Goal: Task Accomplishment & Management: Manage account settings

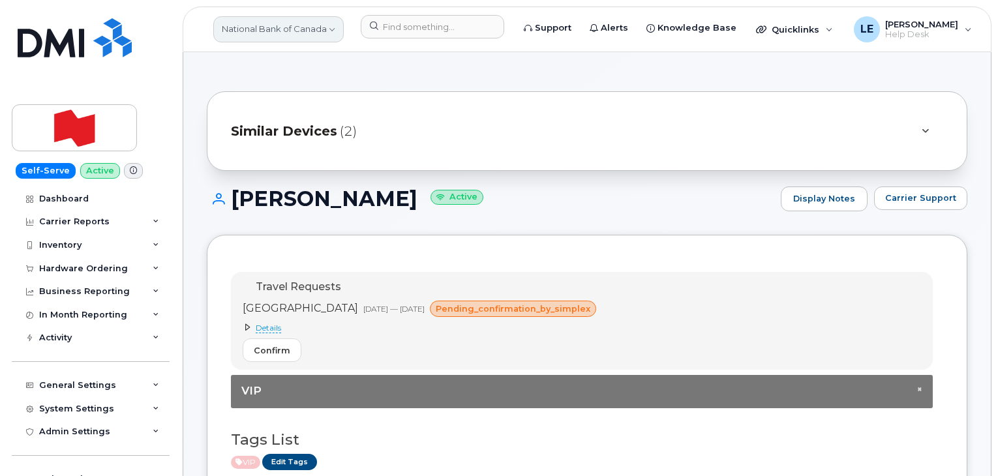
scroll to position [390, 0]
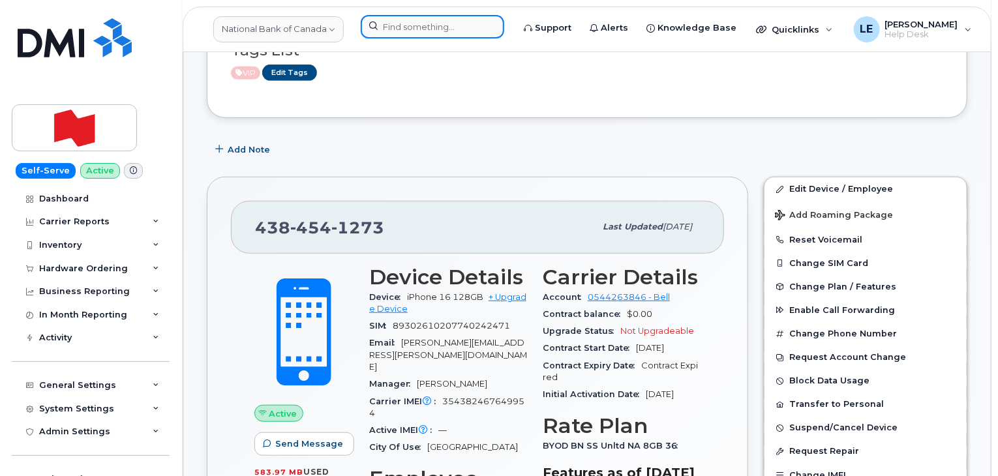
click at [382, 27] on input at bounding box center [433, 26] width 144 height 23
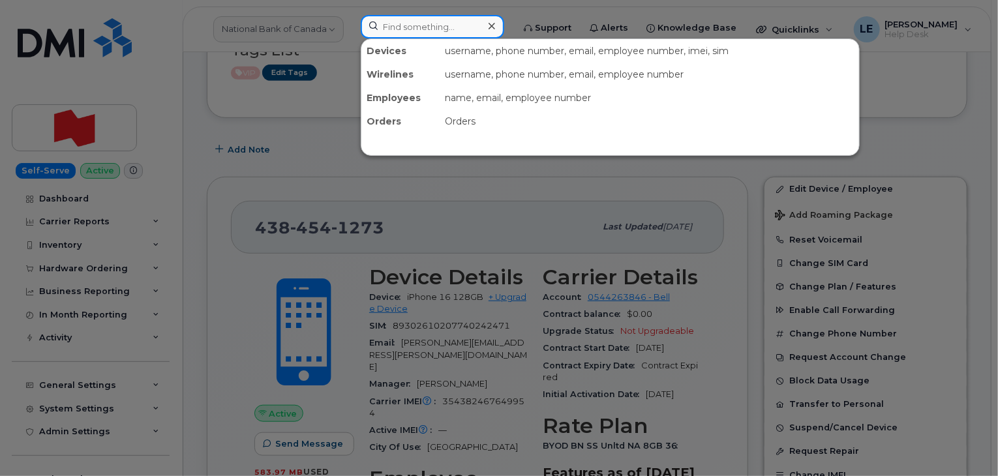
paste input "540-818-6746"
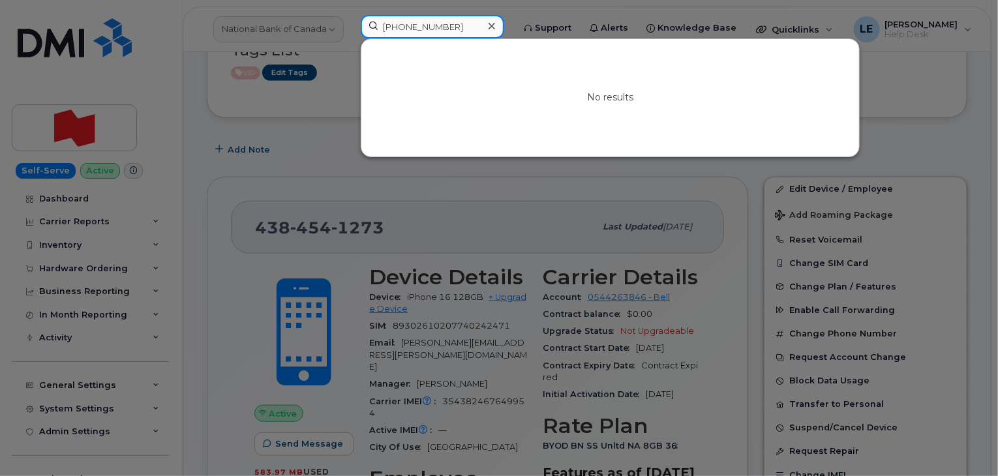
click at [472, 27] on input "540-818-6746" at bounding box center [433, 26] width 144 height 23
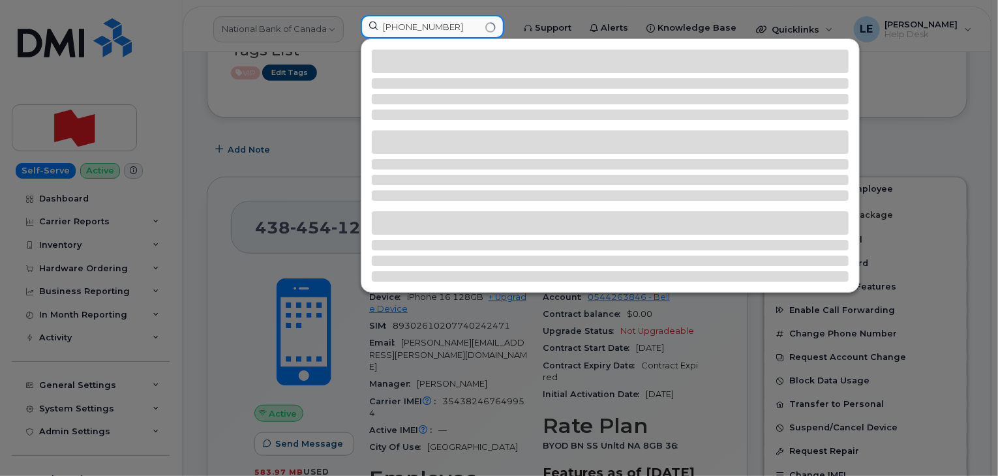
click at [385, 24] on input "540-818-674" at bounding box center [433, 26] width 144 height 23
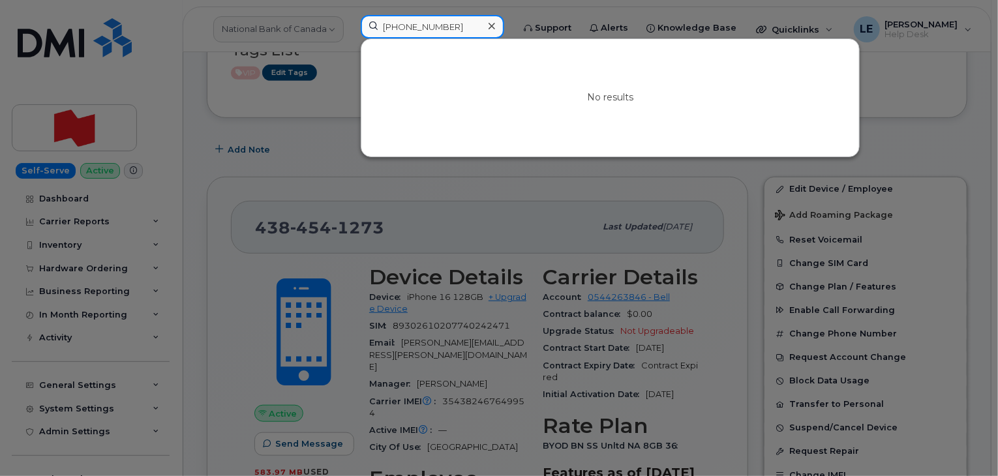
click at [459, 24] on input "540-818-674" at bounding box center [433, 26] width 144 height 23
drag, startPoint x: 459, startPoint y: 24, endPoint x: 313, endPoint y: 37, distance: 146.7
click at [350, 37] on div "540-818-674 No results" at bounding box center [432, 29] width 164 height 29
paste input "6"
type input "540-818-6746"
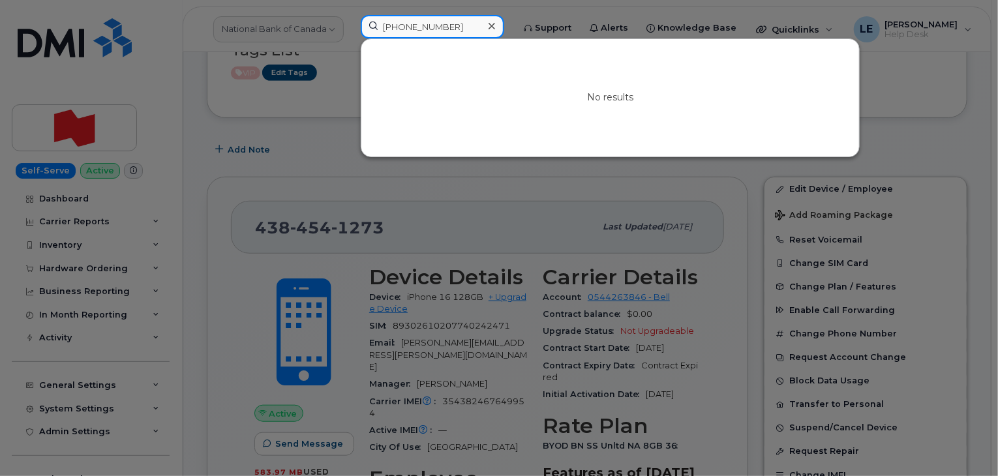
drag, startPoint x: 465, startPoint y: 24, endPoint x: 316, endPoint y: 20, distance: 148.8
click at [350, 20] on div "540-818-6746 No results" at bounding box center [432, 29] width 164 height 29
click at [495, 29] on icon at bounding box center [492, 26] width 7 height 7
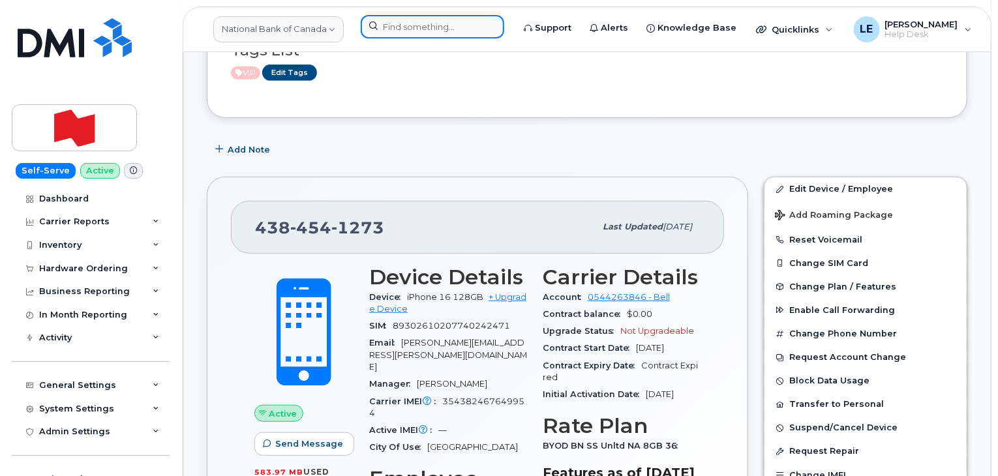
click at [474, 24] on input at bounding box center [433, 26] width 144 height 23
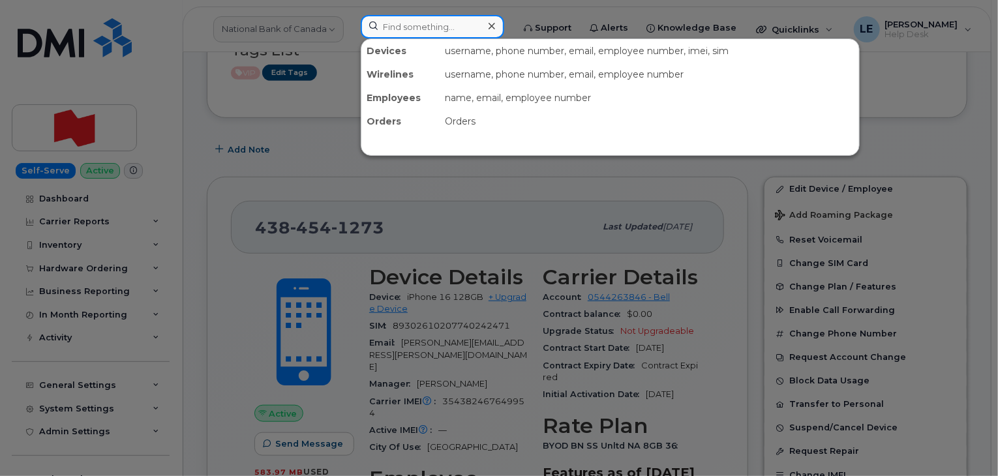
paste input "[PERSON_NAME]"
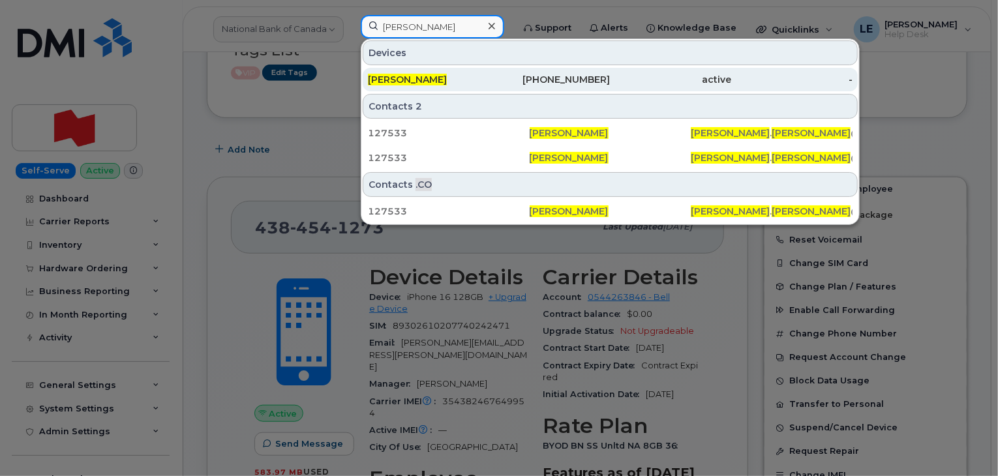
type input "[PERSON_NAME]"
click at [470, 70] on div "[PERSON_NAME]" at bounding box center [428, 79] width 121 height 23
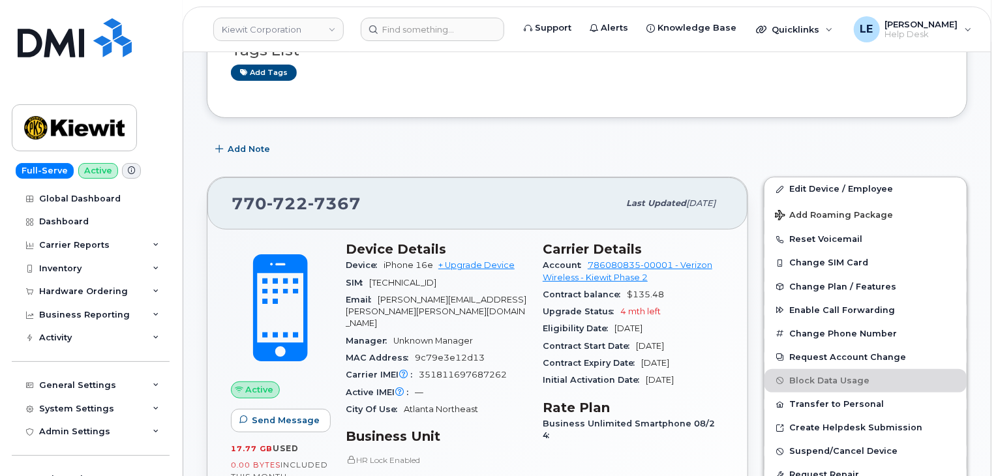
scroll to position [130, 0]
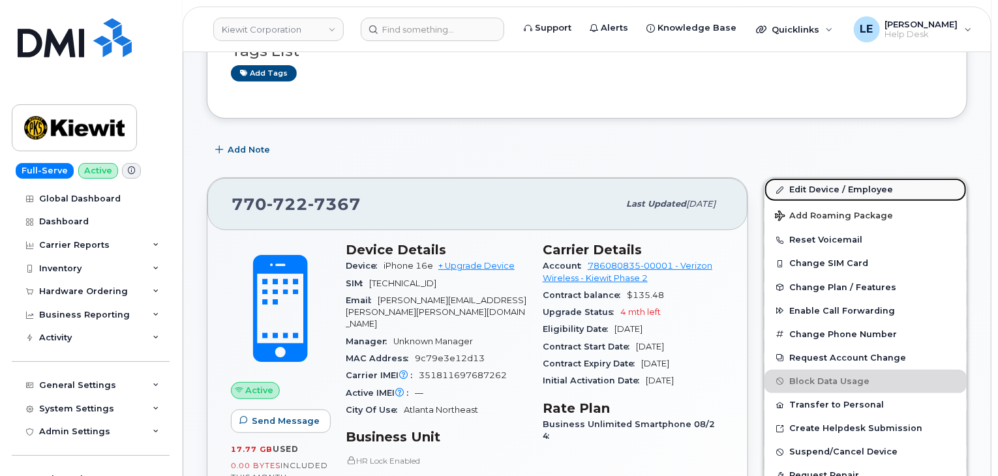
click at [828, 187] on link "Edit Device / Employee" at bounding box center [866, 189] width 202 height 23
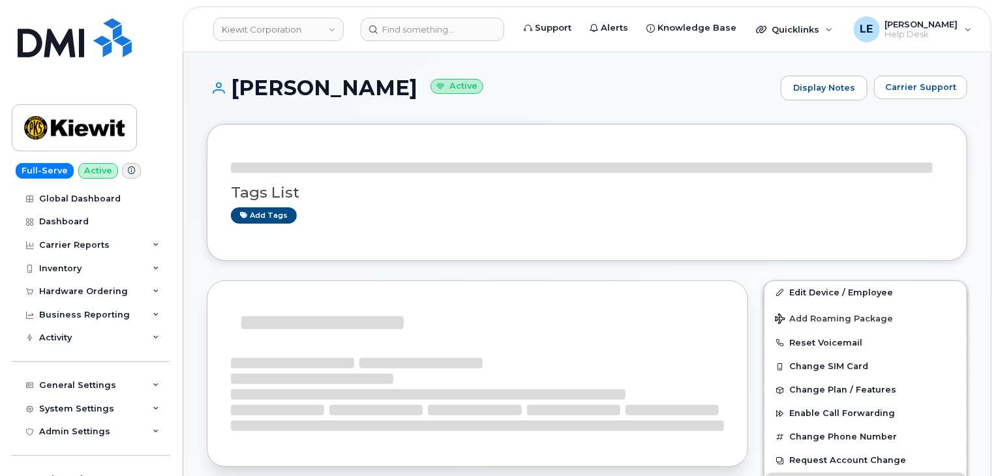
click at [423, 7] on header "Kiewit Corporation Support Alerts Knowledge Base Quicklinks Suspend / Cancel De…" at bounding box center [587, 30] width 809 height 46
click at [420, 18] on input at bounding box center [433, 29] width 144 height 23
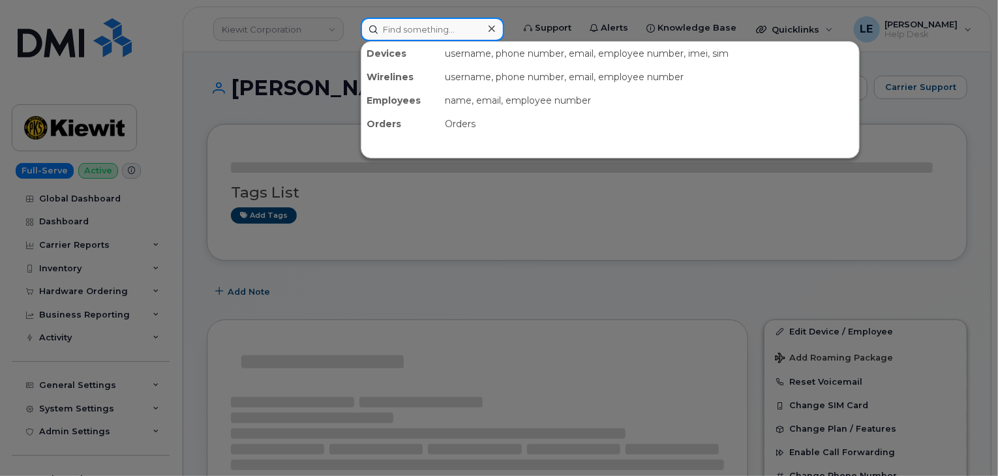
paste input "[PERSON_NAME]"
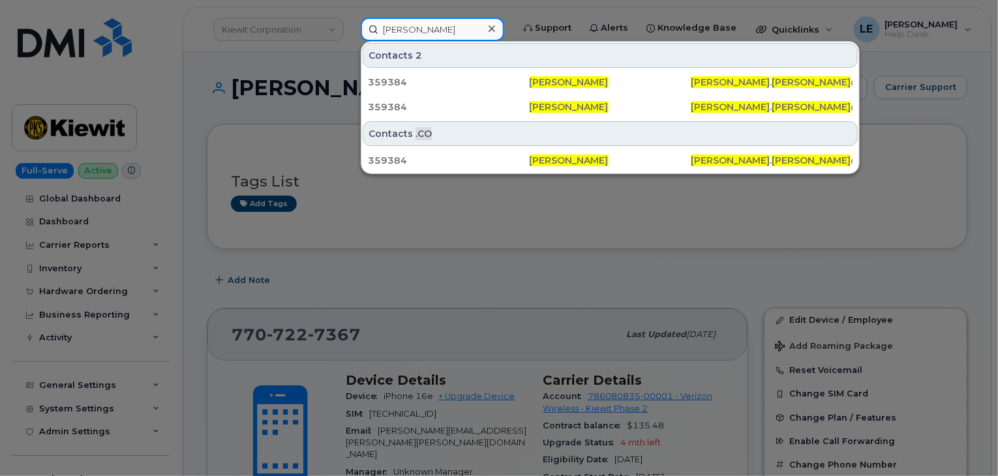
click at [454, 31] on input "[PERSON_NAME]" at bounding box center [433, 29] width 144 height 23
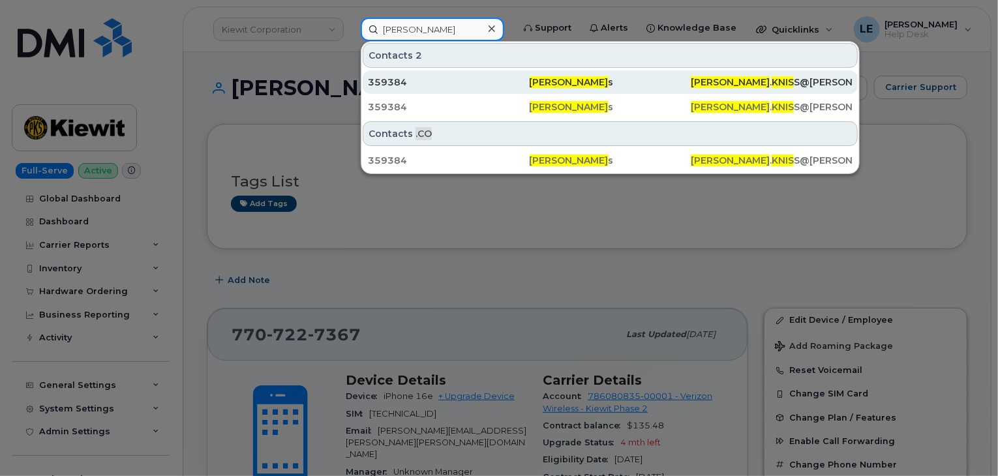
type input "Samuel Knis"
click at [448, 79] on div "359384" at bounding box center [449, 82] width 162 height 13
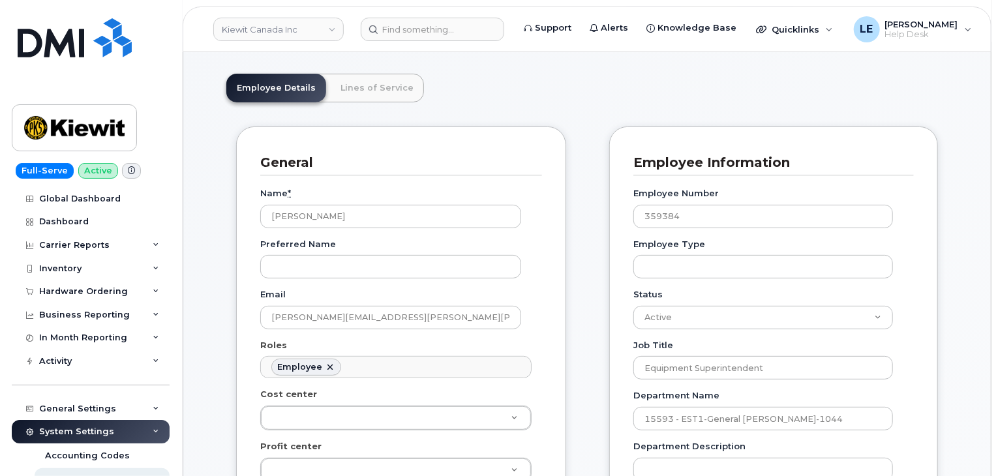
scroll to position [130, 0]
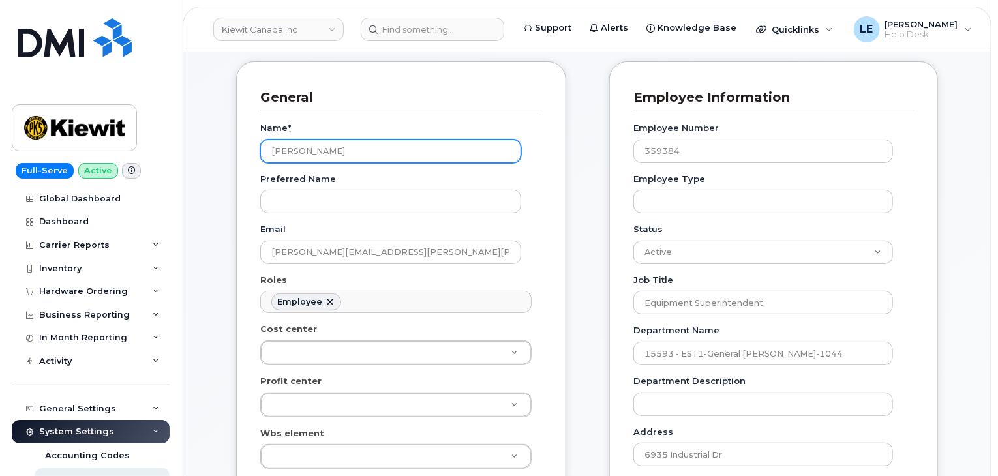
drag, startPoint x: 354, startPoint y: 149, endPoint x: 217, endPoint y: 148, distance: 137.7
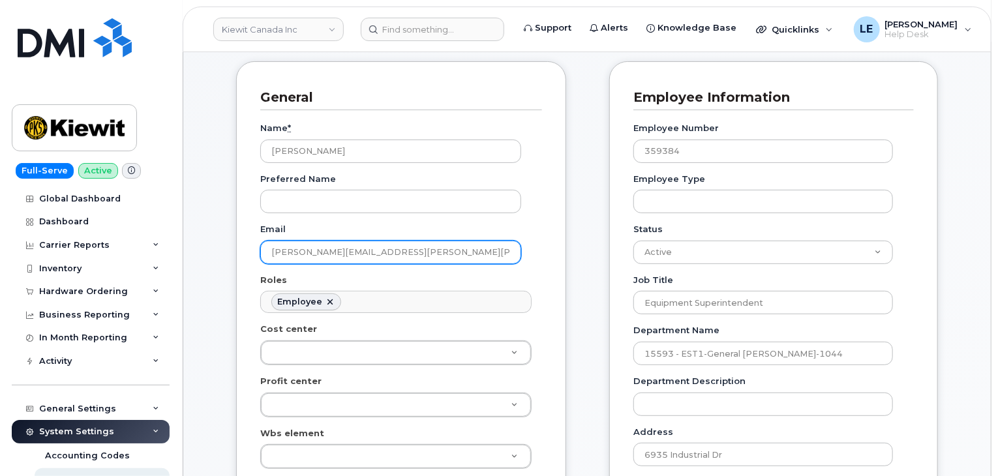
drag, startPoint x: 417, startPoint y: 249, endPoint x: 225, endPoint y: 242, distance: 191.9
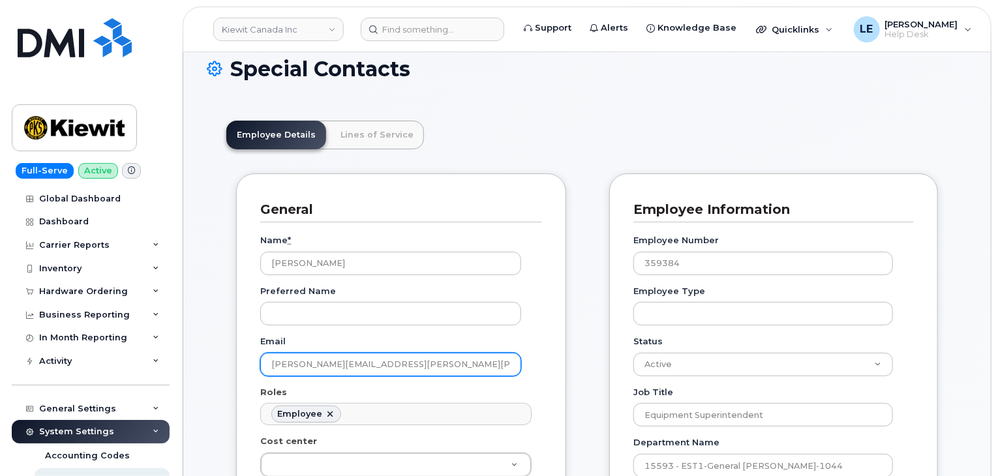
scroll to position [0, 0]
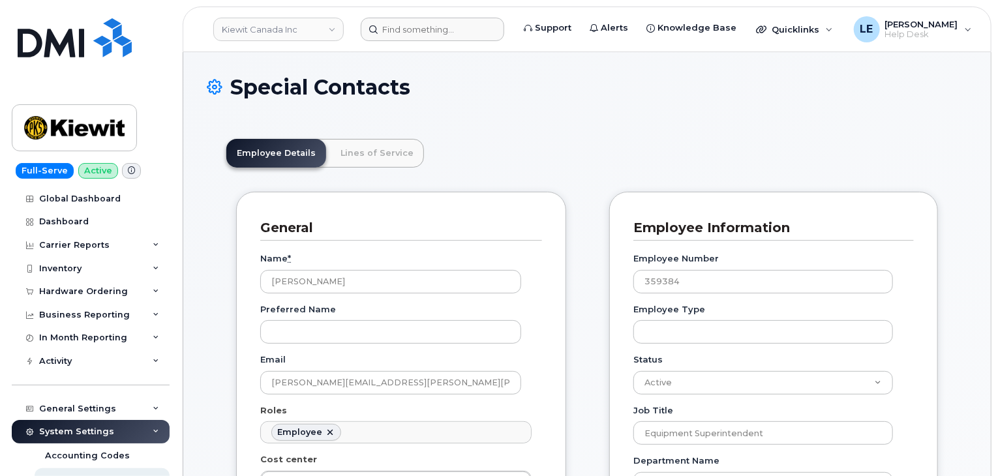
click at [432, 40] on header "[PERSON_NAME] Canada Inc Support Alerts Knowledge Base Quicklinks Suspend / Can…" at bounding box center [587, 30] width 809 height 46
click at [432, 40] on input at bounding box center [433, 29] width 144 height 23
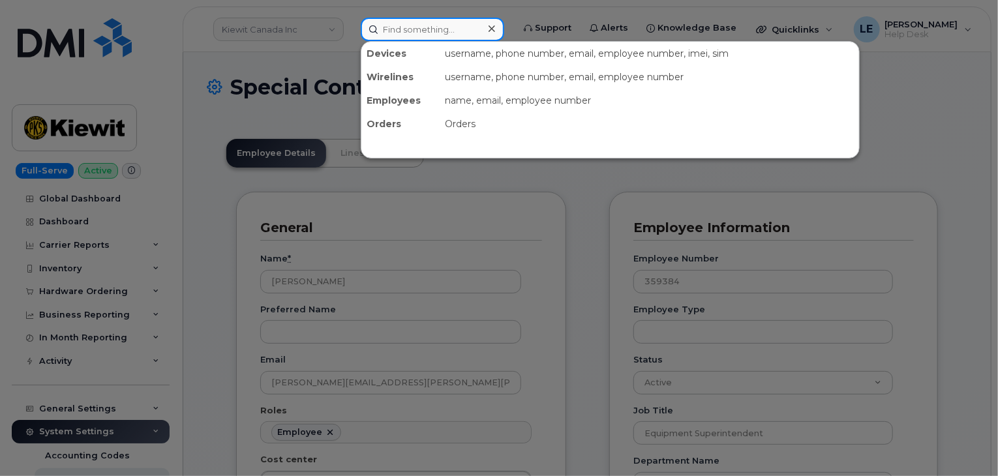
paste input "[PERSON_NAME][EMAIL_ADDRESS][PERSON_NAME][PERSON_NAME][DOMAIN_NAME]"
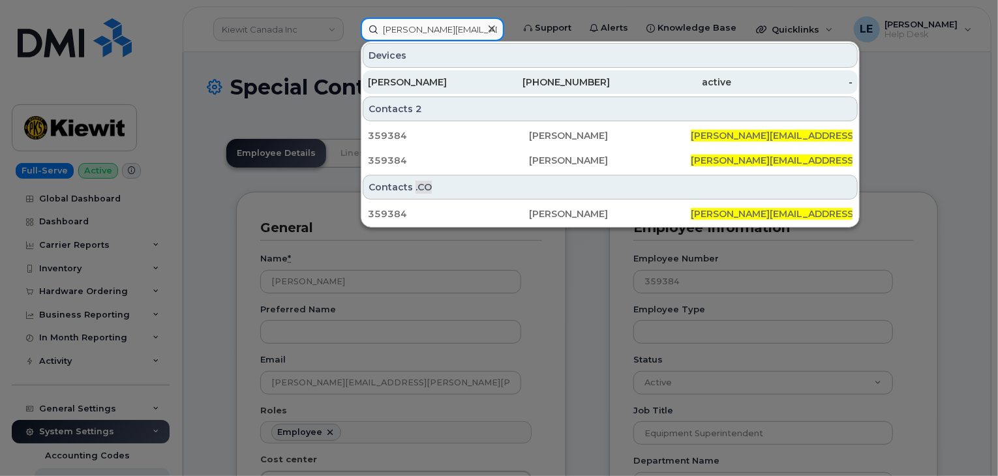
type input "[PERSON_NAME][EMAIL_ADDRESS][PERSON_NAME][PERSON_NAME][DOMAIN_NAME]"
click at [454, 76] on div "[PERSON_NAME]" at bounding box center [428, 82] width 121 height 13
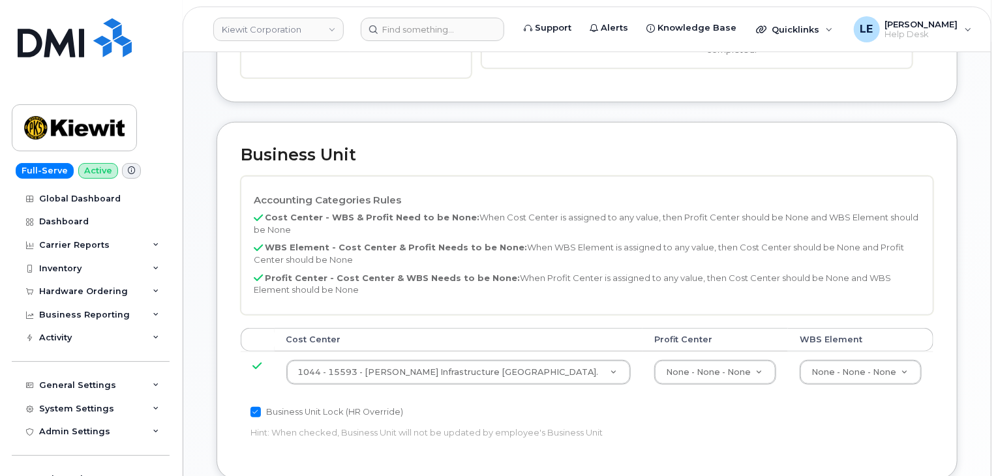
scroll to position [429, 0]
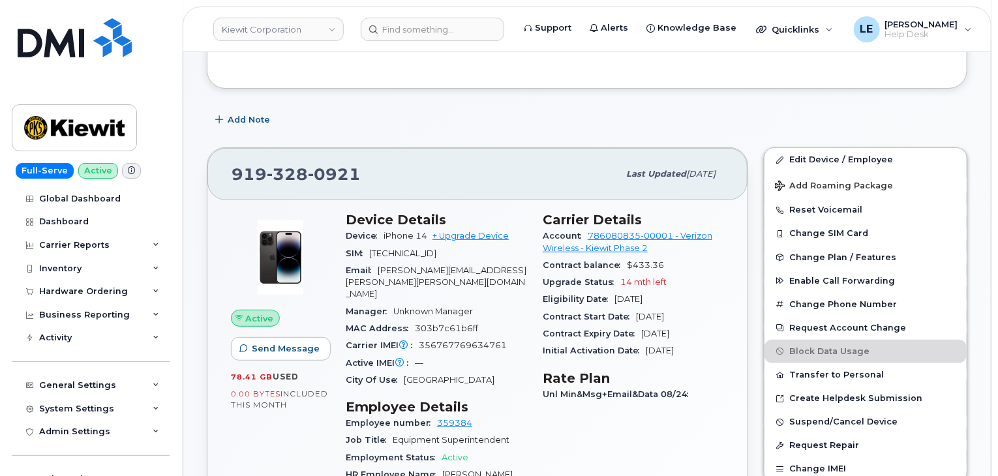
scroll to position [158, 0]
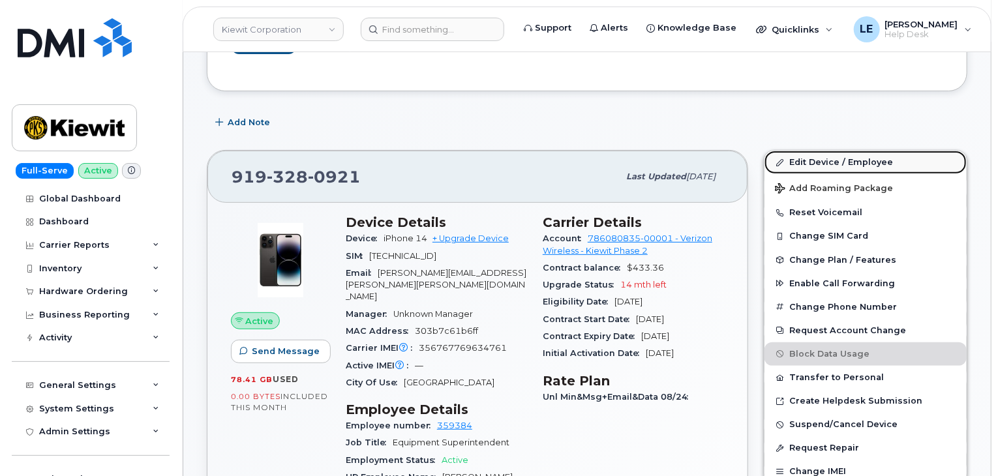
click at [809, 164] on link "Edit Device / Employee" at bounding box center [866, 162] width 202 height 23
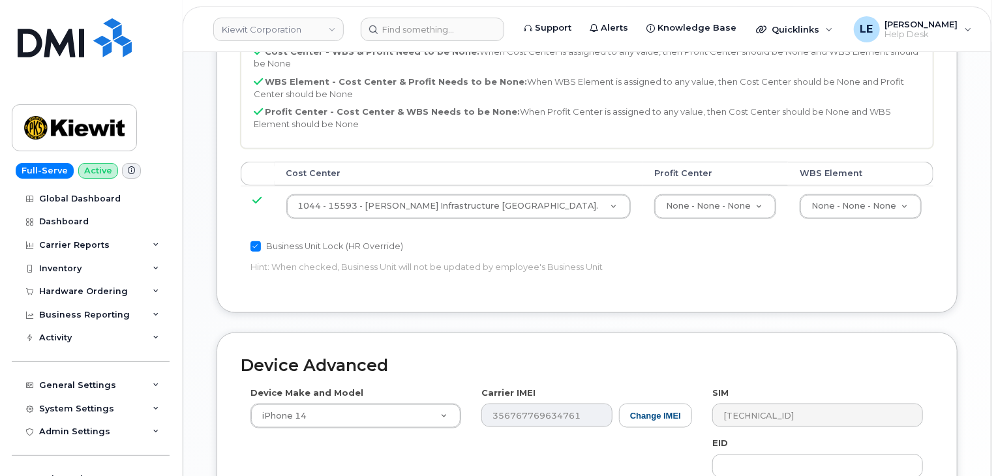
scroll to position [898, 0]
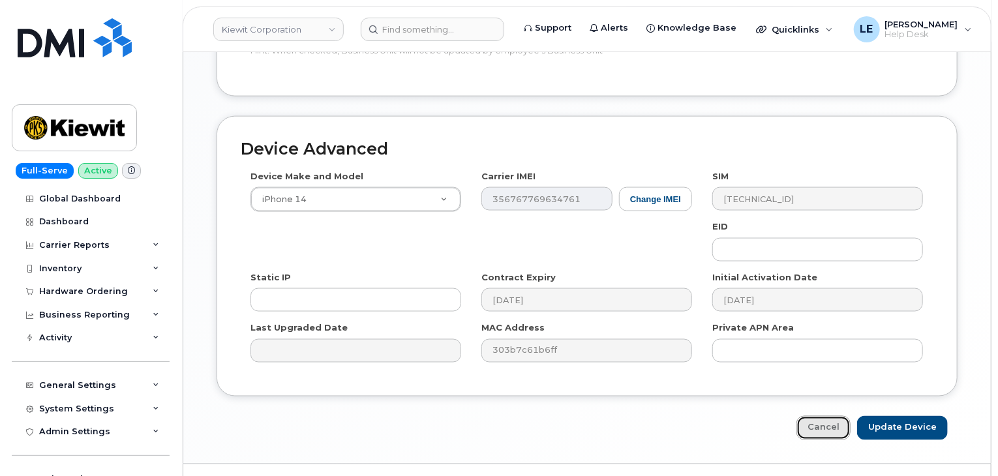
click at [820, 416] on link "Cancel" at bounding box center [824, 428] width 54 height 24
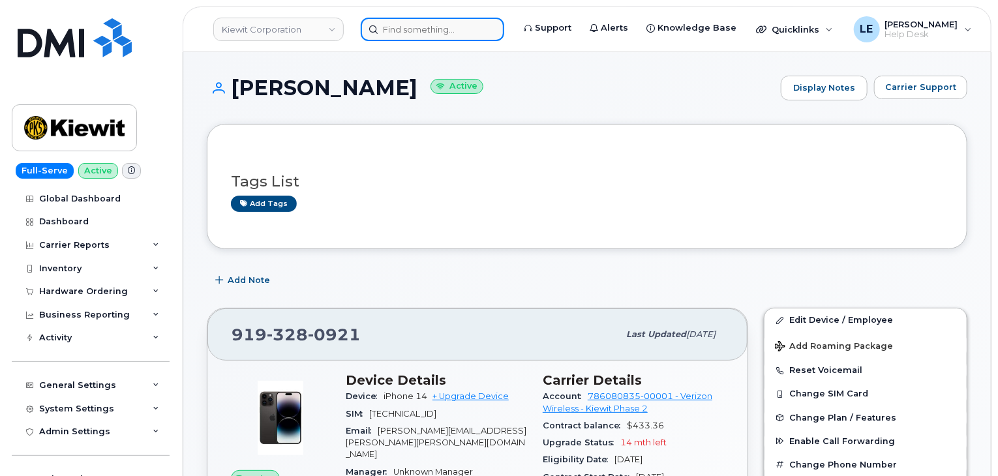
click at [384, 38] on input at bounding box center [433, 29] width 144 height 23
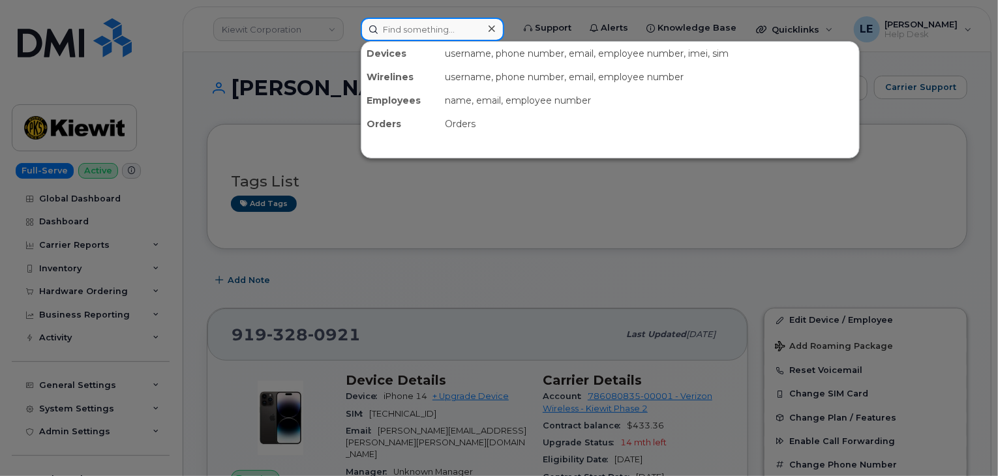
paste input "299687"
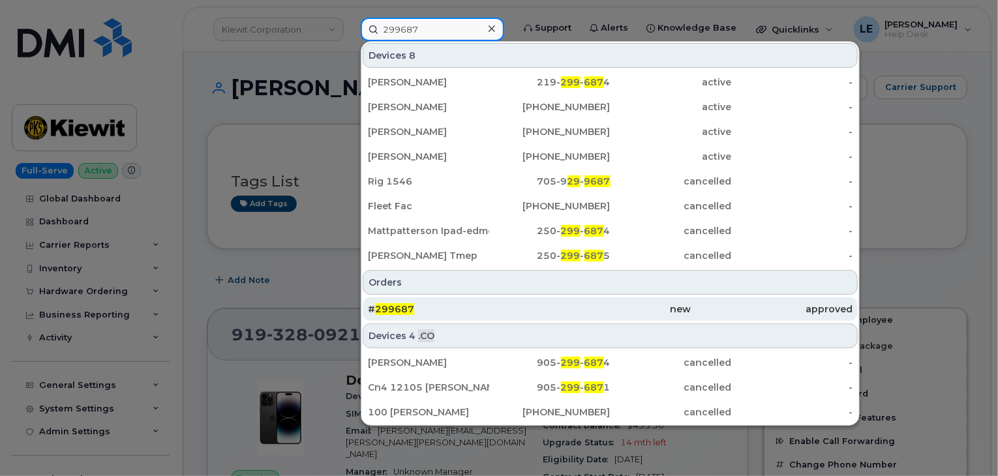
type input "299687"
click at [478, 304] on div "# 299687" at bounding box center [449, 309] width 162 height 13
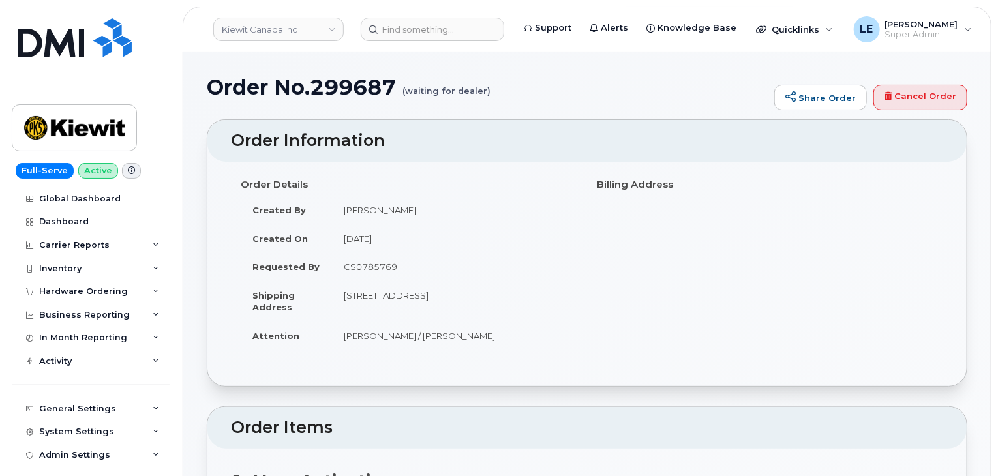
drag, startPoint x: 405, startPoint y: 92, endPoint x: 527, endPoint y: 91, distance: 122.0
click at [527, 91] on h1 "Order No.299687 (waiting for dealer)" at bounding box center [487, 87] width 561 height 23
drag, startPoint x: 316, startPoint y: 87, endPoint x: 399, endPoint y: 89, distance: 82.9
click at [399, 89] on h1 "Order No.299687 (waiting for dealer)" at bounding box center [487, 87] width 561 height 23
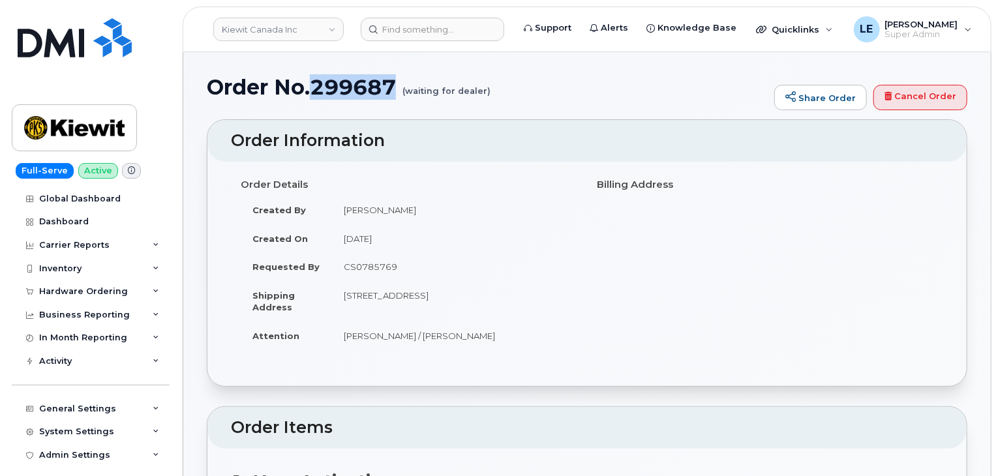
copy h1 "299687"
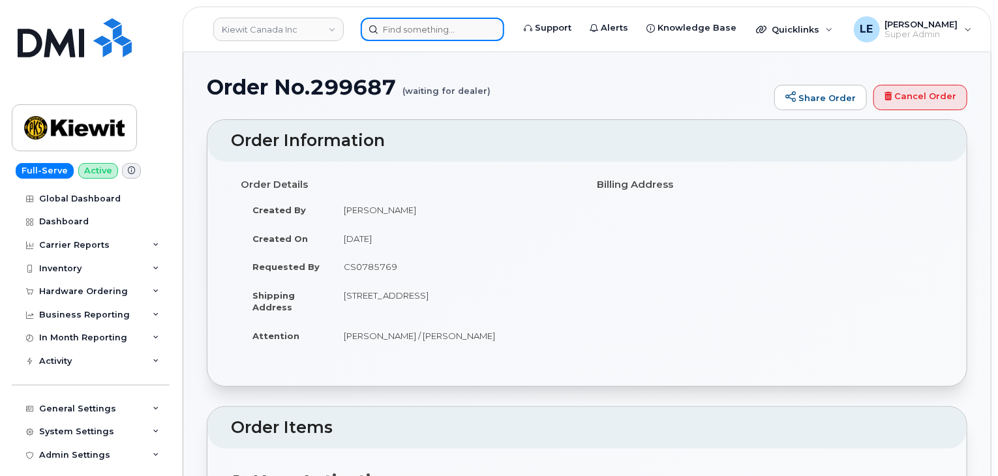
click at [406, 32] on input at bounding box center [433, 29] width 144 height 23
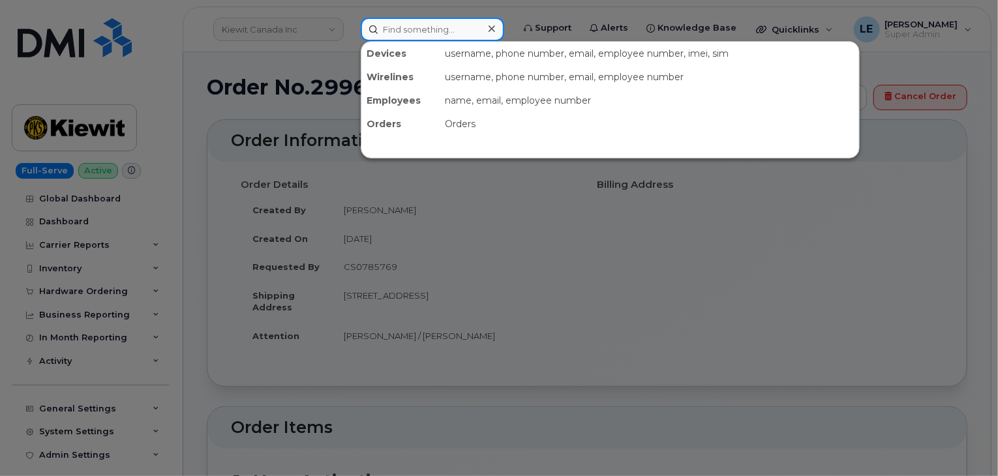
paste input "912) 429-5192"
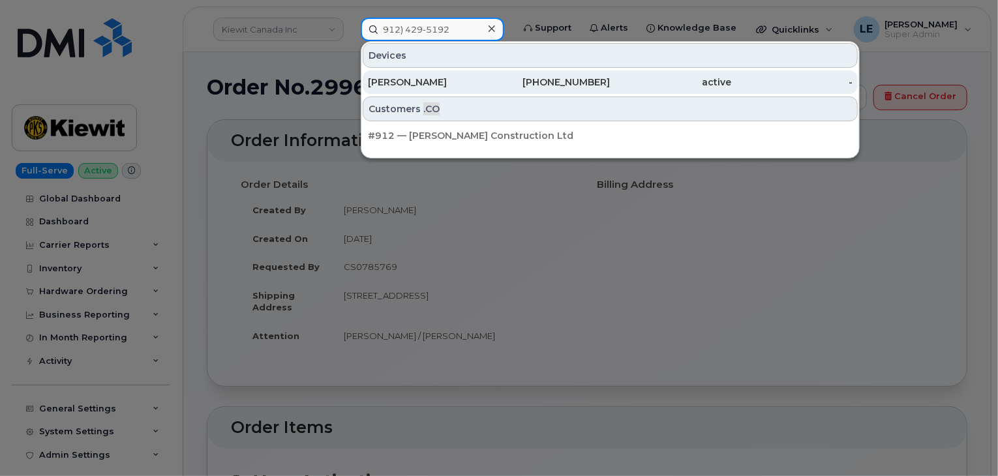
type input "912) 429-5192"
click at [463, 76] on div "ANDREW RICHARDSON" at bounding box center [428, 82] width 121 height 13
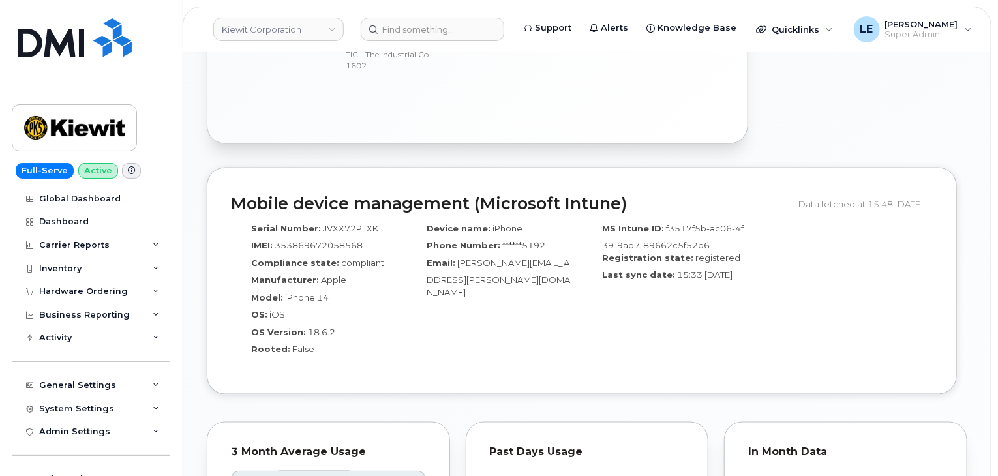
scroll to position [848, 0]
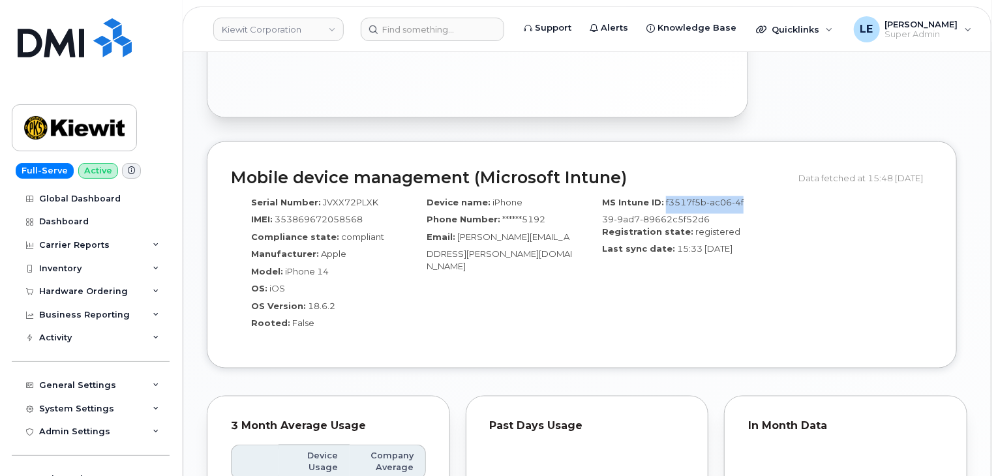
drag, startPoint x: 688, startPoint y: 189, endPoint x: 744, endPoint y: 194, distance: 55.8
click at [744, 196] on div "MS Intune ID: f3517f5b-ac06-4f39-9ad7-89662c5f52d6" at bounding box center [670, 210] width 156 height 29
click at [604, 199] on div "MS Intune ID: f3517f5b-ac06-4f39-9ad7-89662c5f52d6" at bounding box center [670, 210] width 156 height 29
drag, startPoint x: 664, startPoint y: 186, endPoint x: 714, endPoint y: 204, distance: 53.5
click at [714, 204] on div "MS Intune ID: f3517f5b-ac06-4f39-9ad7-89662c5f52d6" at bounding box center [670, 210] width 156 height 29
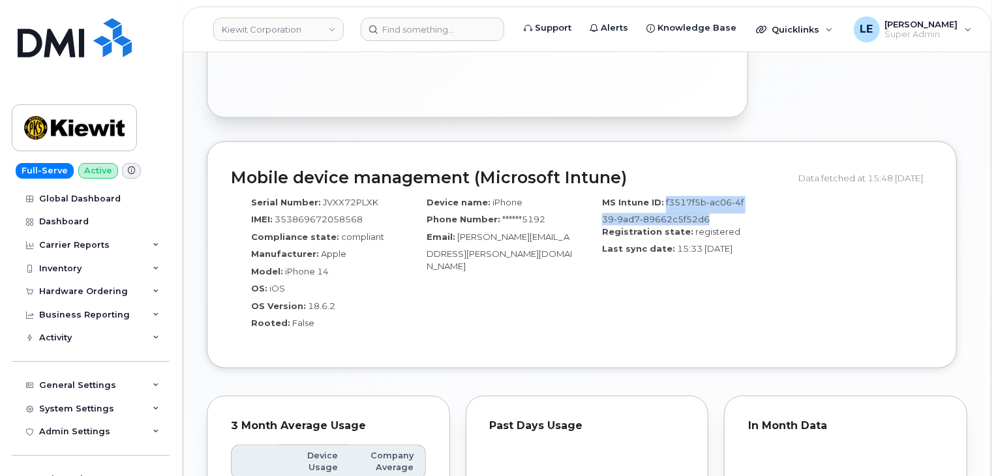
copy span "f3517f5b-ac06-4f39-9ad7-89662c5f52d6"
click at [397, 34] on input at bounding box center [433, 29] width 144 height 23
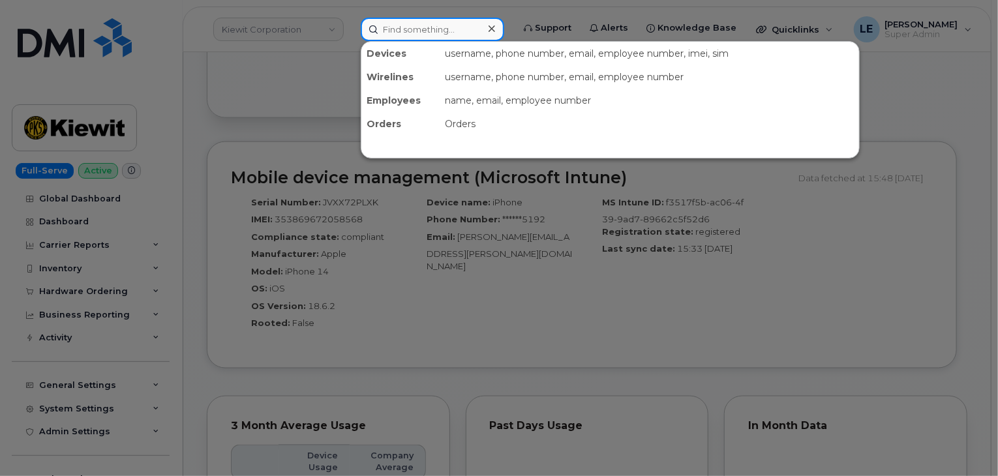
paste input "[PHONE_NUMBER]"
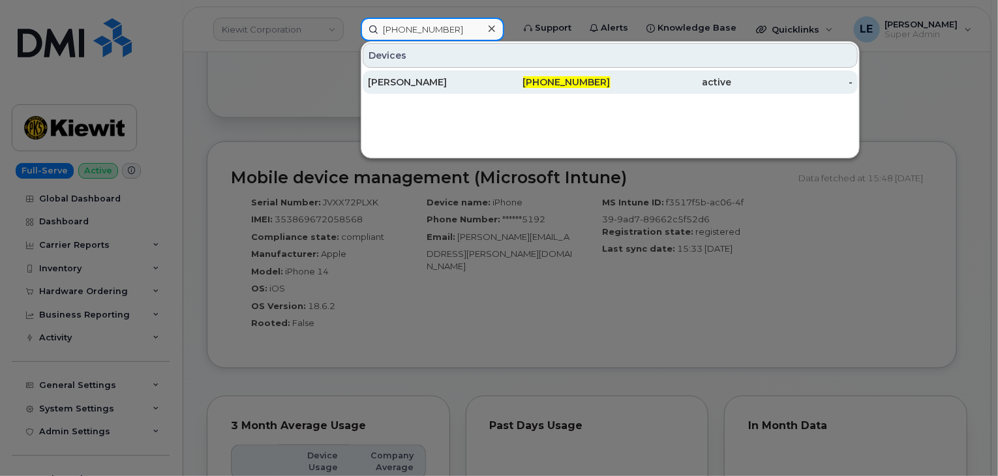
type input "[PHONE_NUMBER]"
click at [443, 85] on div "[PERSON_NAME]" at bounding box center [428, 82] width 121 height 13
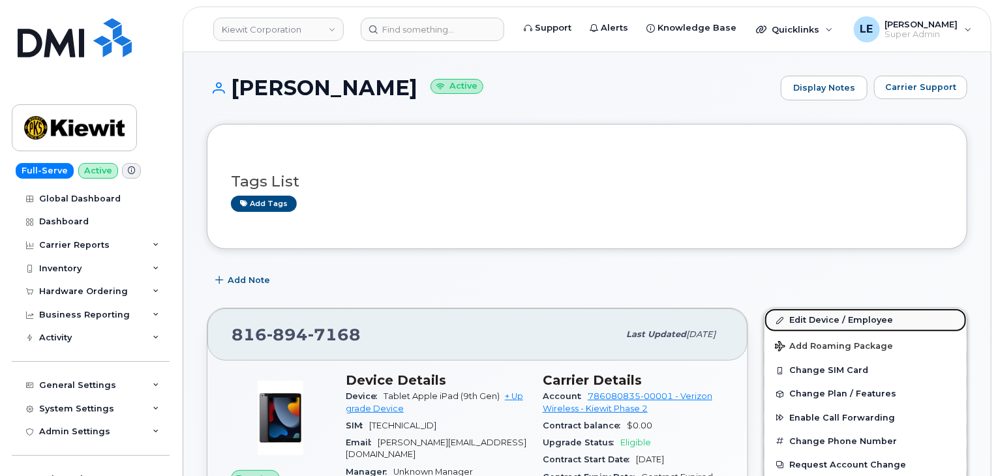
click at [848, 318] on link "Edit Device / Employee" at bounding box center [866, 320] width 202 height 23
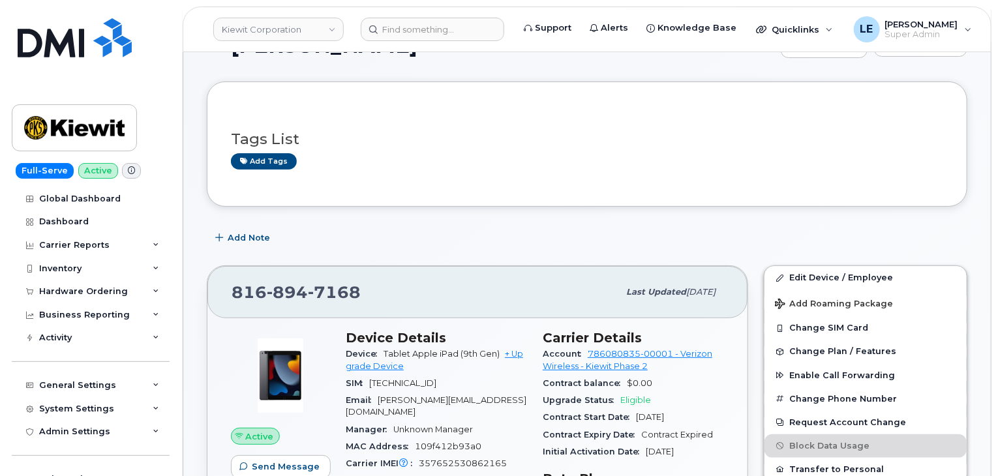
scroll to position [65, 0]
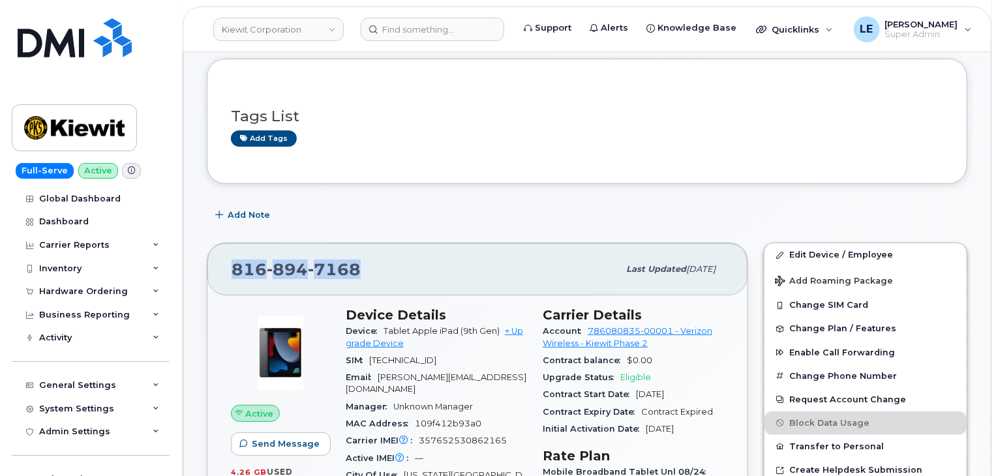
drag, startPoint x: 359, startPoint y: 265, endPoint x: 219, endPoint y: 264, distance: 140.3
click at [219, 264] on div "[PHONE_NUMBER] Last updated [DATE]" at bounding box center [477, 269] width 540 height 52
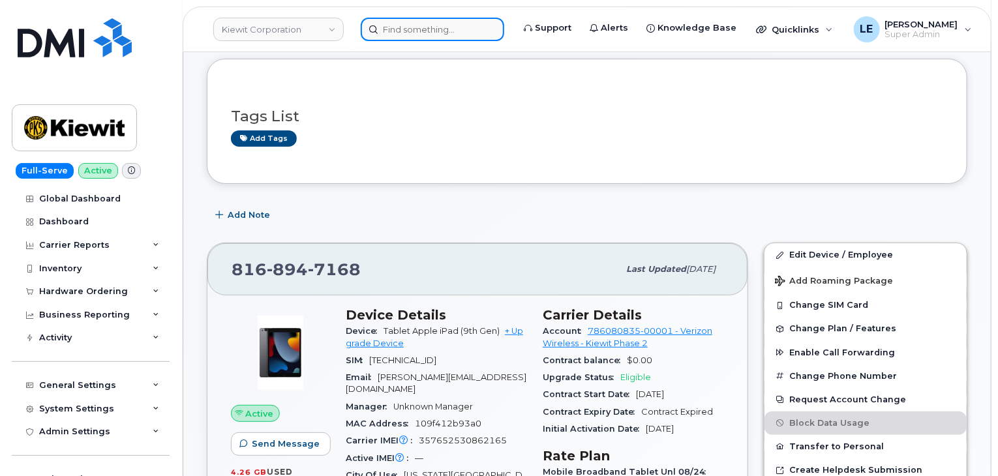
click at [411, 31] on input at bounding box center [433, 29] width 144 height 23
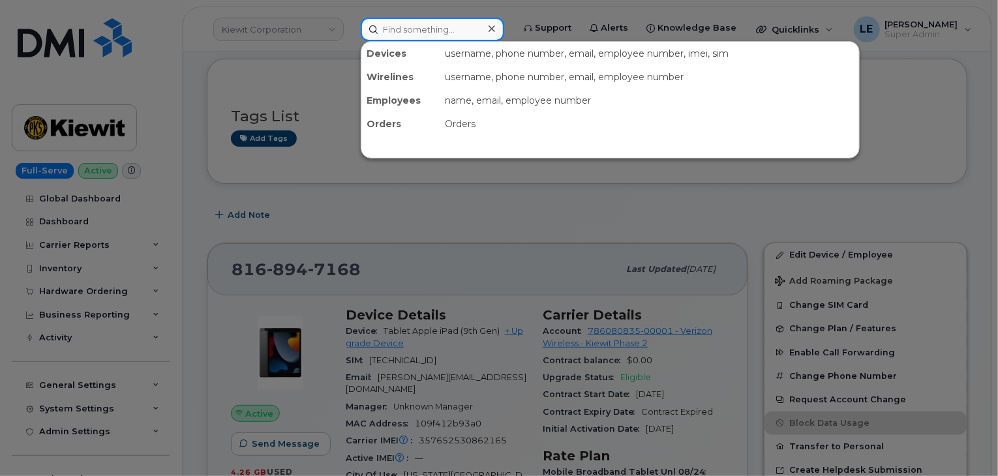
paste input "[PHONE_NUMBER]"
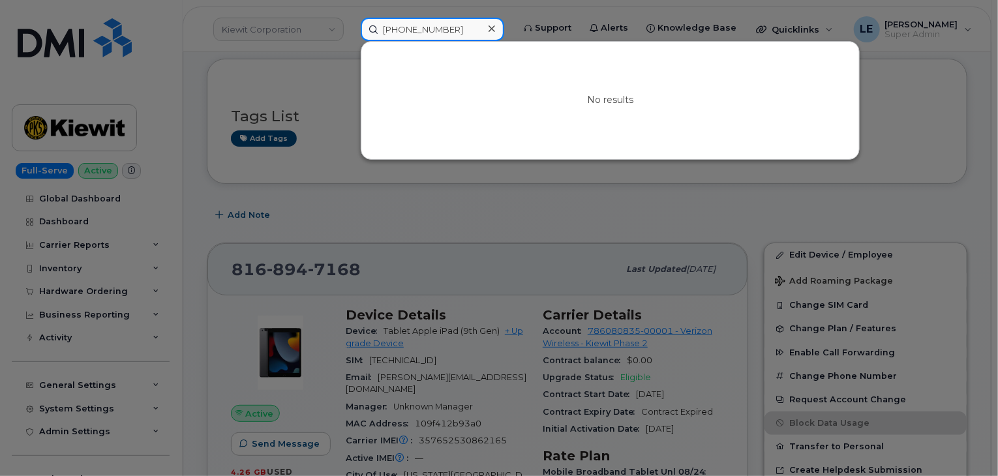
click at [453, 34] on input "[PHONE_NUMBER]" at bounding box center [433, 29] width 144 height 23
paste input "[PERSON_NAME]"
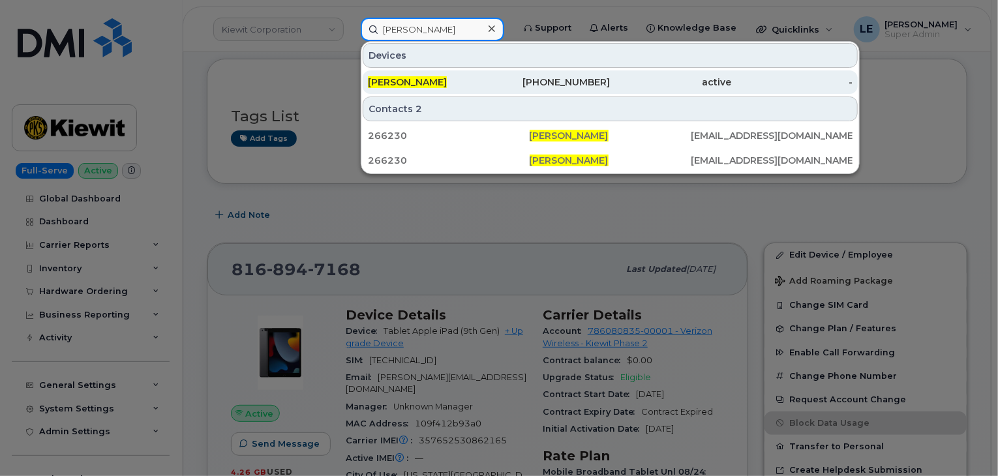
type input "[PERSON_NAME]"
click at [483, 76] on div "[PERSON_NAME]" at bounding box center [428, 82] width 121 height 13
click at [482, 76] on div "[PERSON_NAME]" at bounding box center [428, 82] width 121 height 13
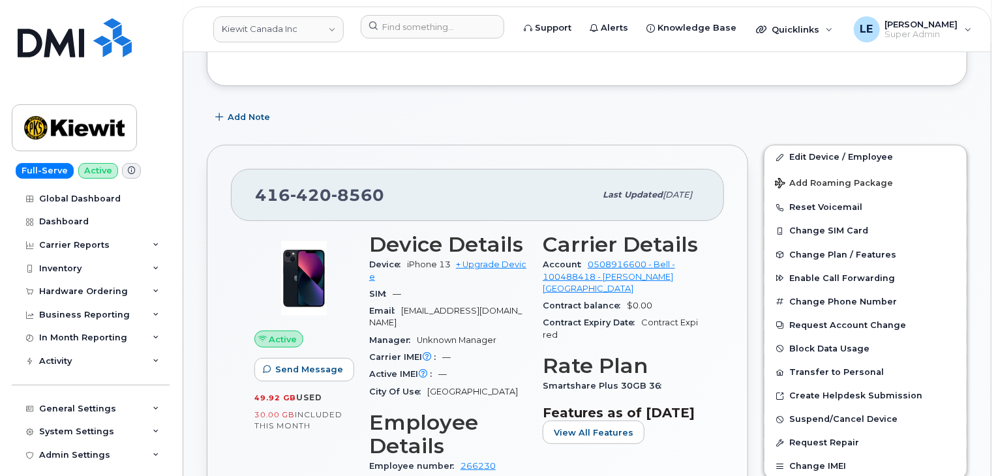
scroll to position [196, 0]
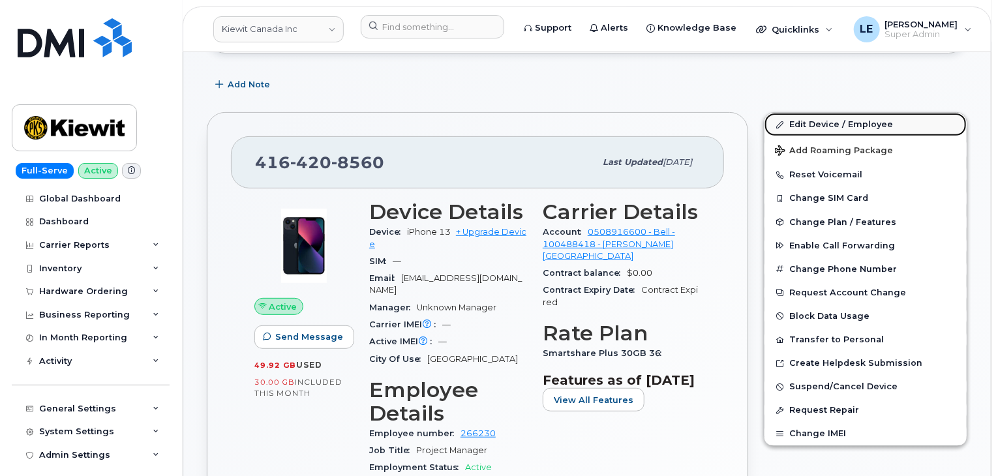
click at [802, 129] on link "Edit Device / Employee" at bounding box center [866, 124] width 202 height 23
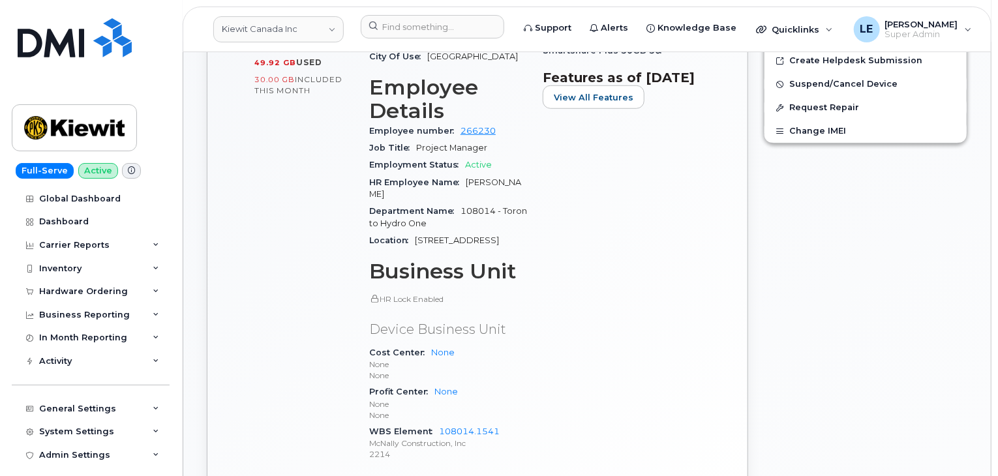
scroll to position [522, 0]
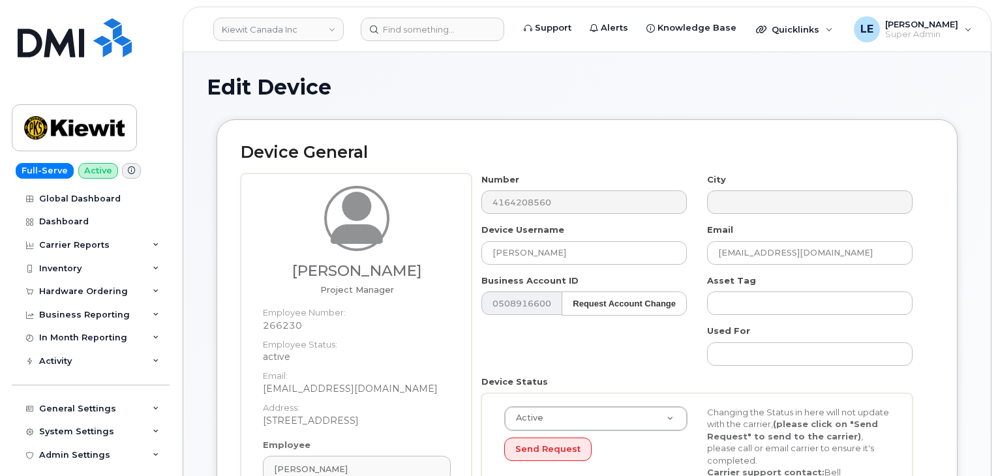
select select "14059"
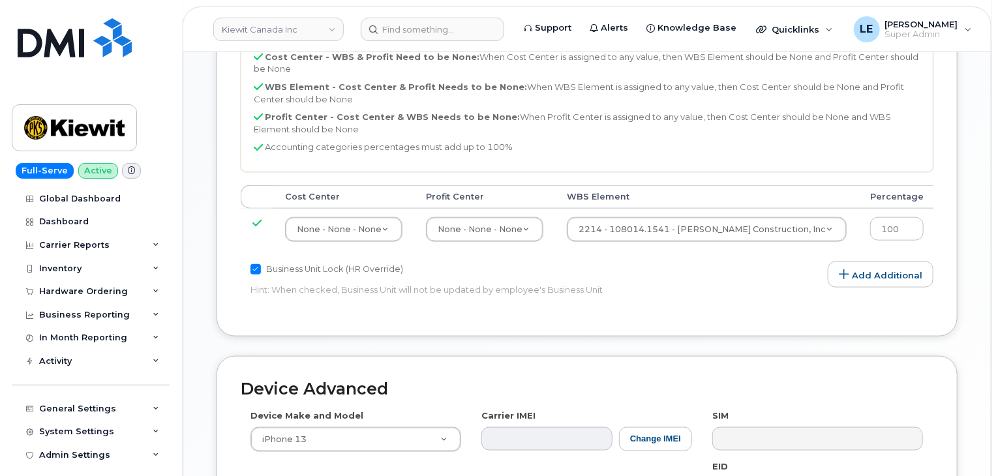
scroll to position [652, 0]
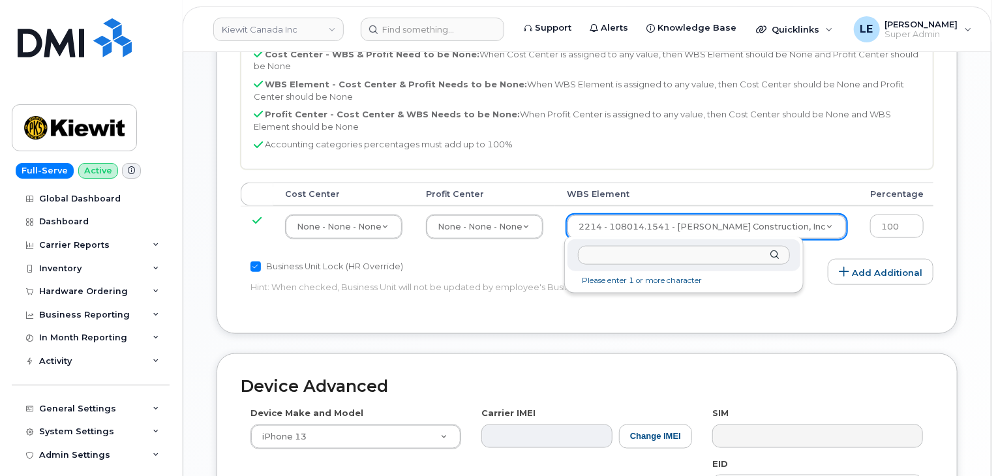
click at [661, 257] on input "text" at bounding box center [684, 255] width 212 height 19
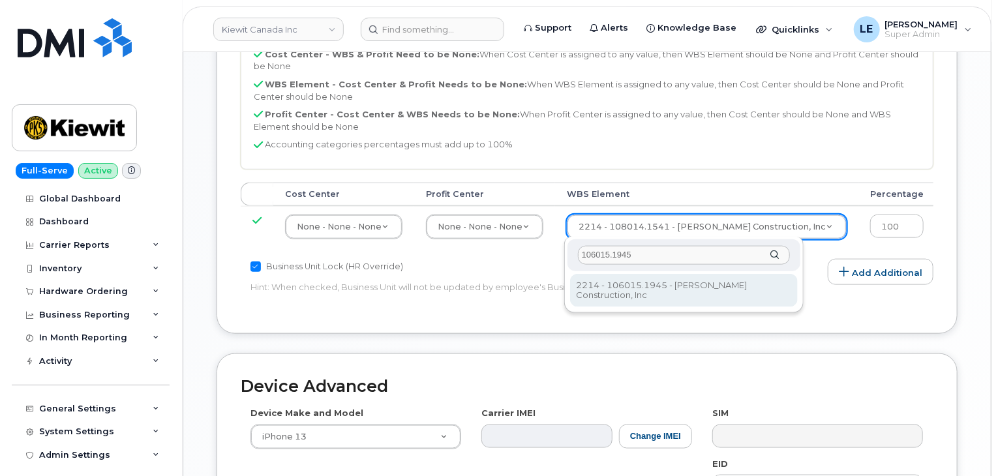
type input "106015.1945"
type input "29585701"
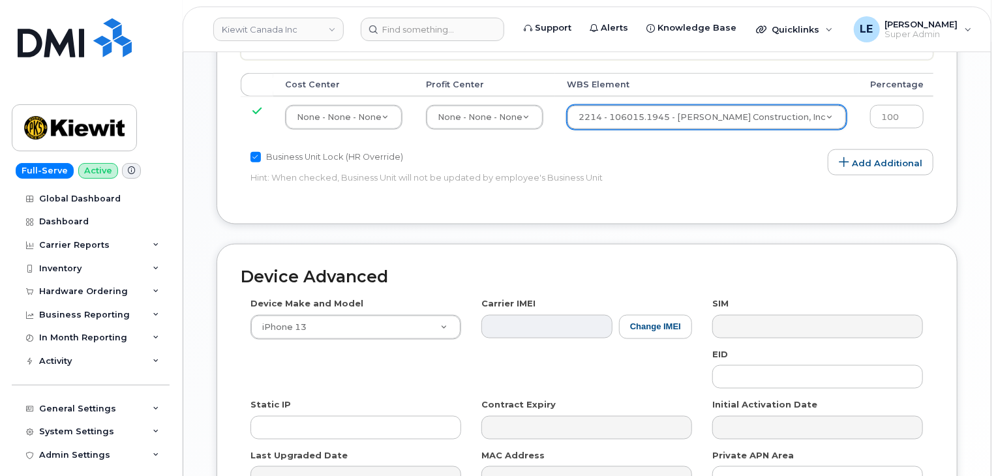
scroll to position [848, 0]
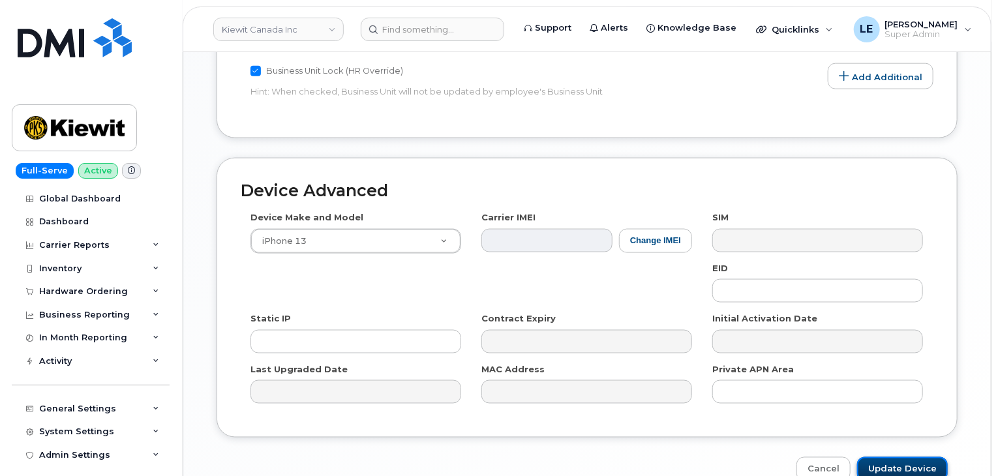
click at [887, 473] on input "Update Device" at bounding box center [902, 469] width 91 height 24
type input "Saving..."
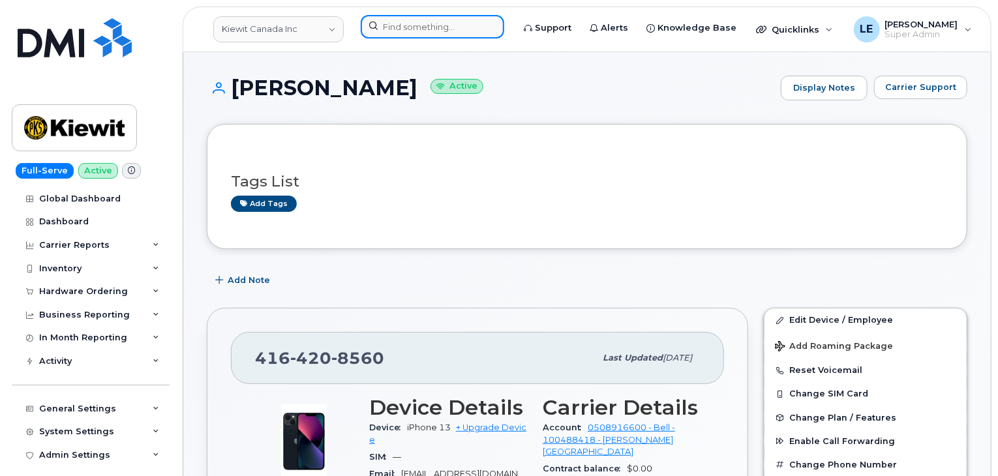
click at [402, 19] on input at bounding box center [433, 26] width 144 height 23
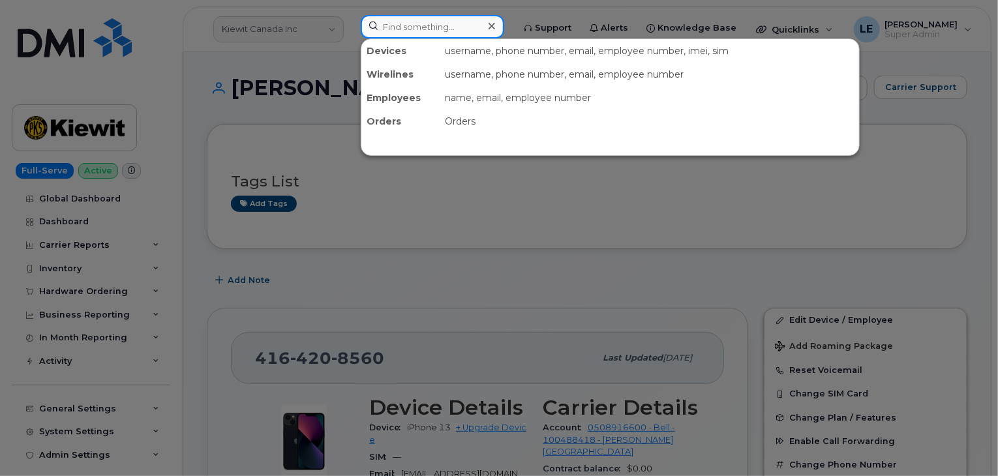
paste input "[PHONE_NUMBER]"
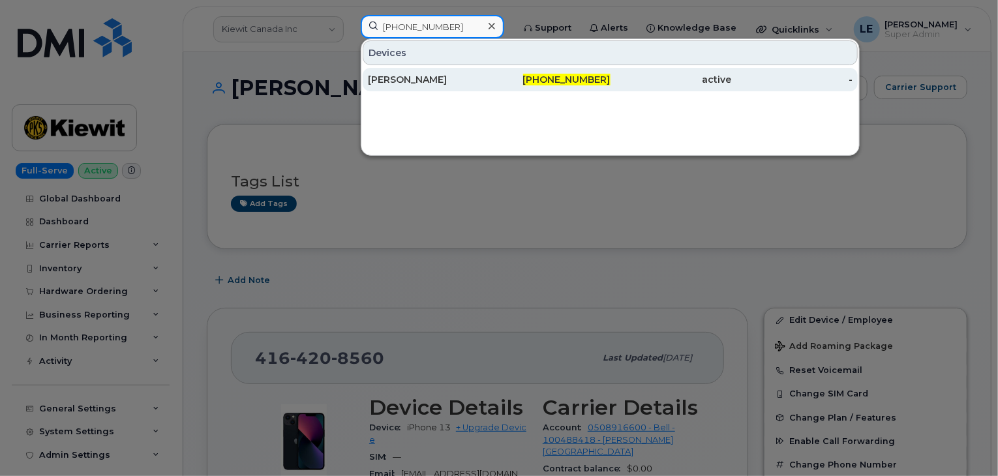
type input "[PHONE_NUMBER]"
click at [414, 74] on div "[PERSON_NAME]" at bounding box center [428, 79] width 121 height 13
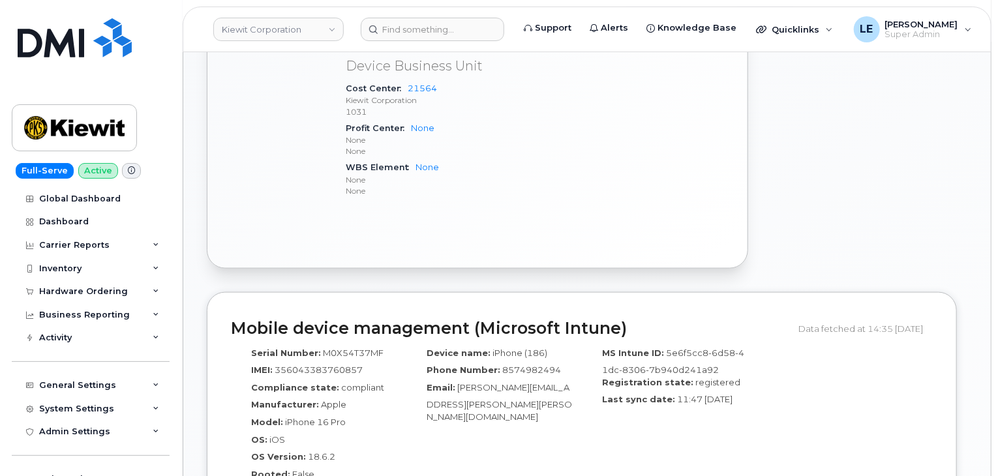
scroll to position [718, 0]
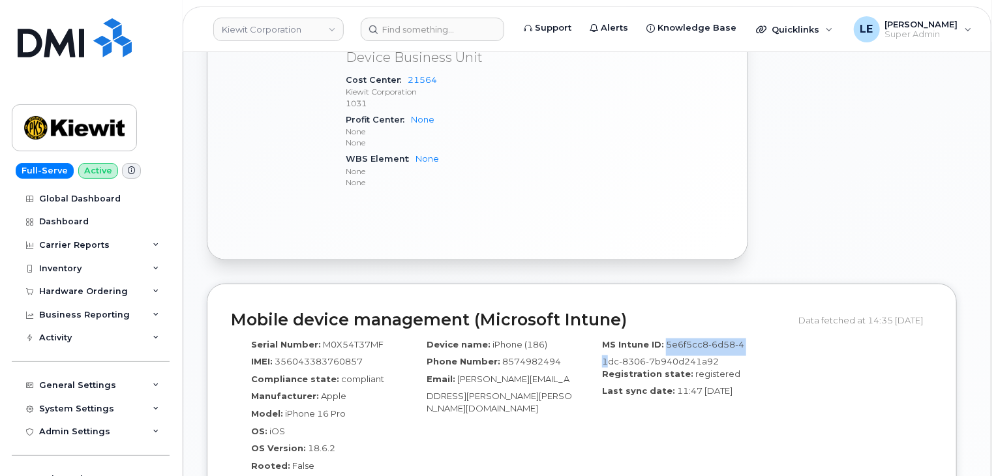
drag, startPoint x: 666, startPoint y: 311, endPoint x: 769, endPoint y: 306, distance: 103.9
click at [769, 333] on div "Serial Number: M0X54T37MF IMEI: 356043383760857 Compliance state: compliant Man…" at bounding box center [582, 410] width 702 height 155
click at [719, 339] on span "5e6f5cc8-6d58-41dc-8306-7b940d241a92" at bounding box center [673, 353] width 142 height 28
drag, startPoint x: 663, startPoint y: 309, endPoint x: 674, endPoint y: 314, distance: 12.3
click at [674, 339] on div "MS Intune ID: 5e6f5cc8-6d58-41dc-8306-7b940d241a92" at bounding box center [670, 353] width 156 height 29
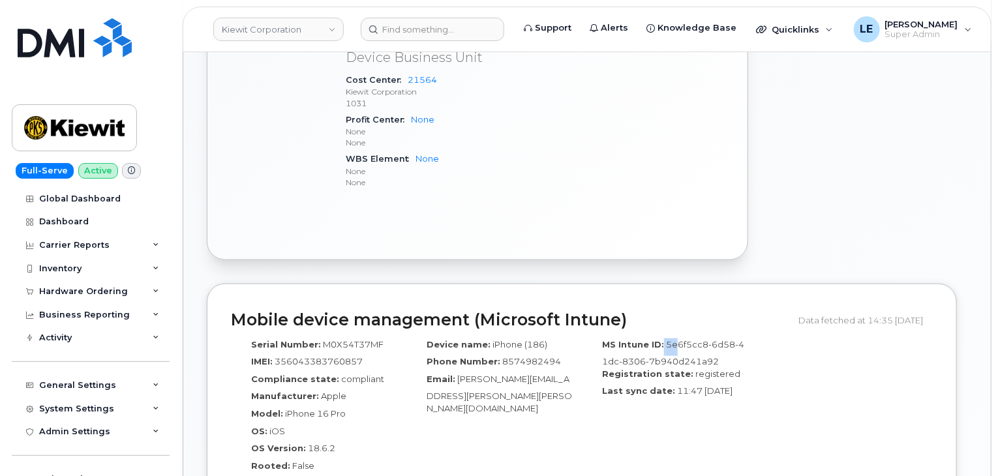
click at [674, 339] on span "5e6f5cc8-6d58-41dc-8306-7b940d241a92" at bounding box center [673, 353] width 142 height 28
drag, startPoint x: 666, startPoint y: 311, endPoint x: 712, endPoint y: 326, distance: 48.7
click at [712, 339] on span "5e6f5cc8-6d58-41dc-8306-7b940d241a92" at bounding box center [673, 353] width 142 height 28
copy span "5e6f5cc8-6d58-41dc-8306-7b940d241a92"
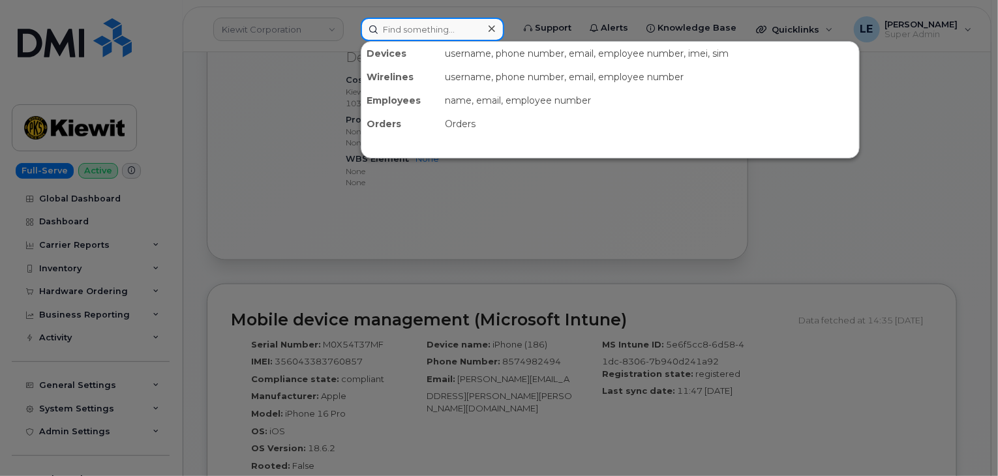
click at [416, 23] on input at bounding box center [433, 29] width 144 height 23
paste input "303-880-0073"
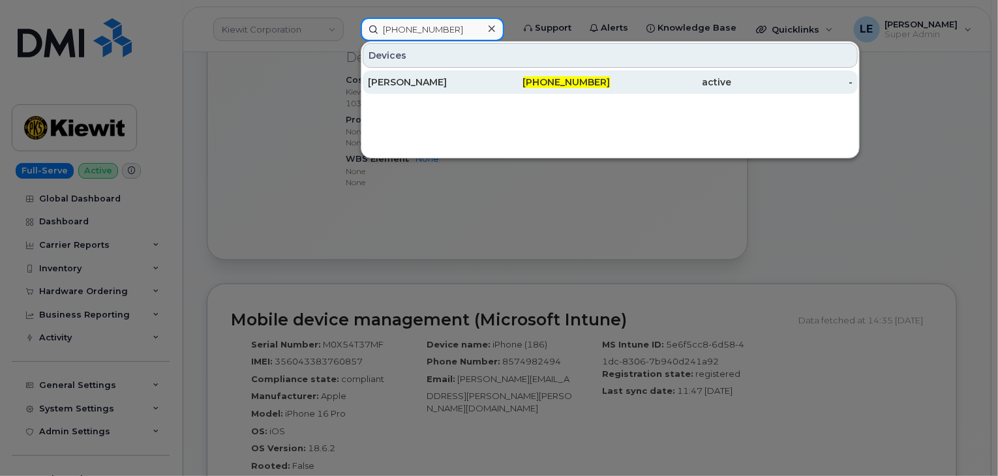
type input "303-880-0073"
click at [457, 78] on div "GABRIEL GARCIA" at bounding box center [428, 82] width 121 height 13
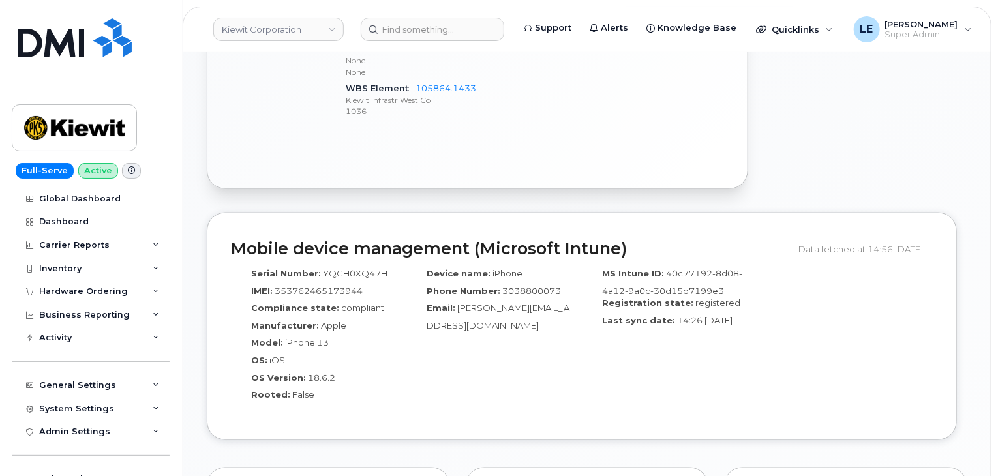
scroll to position [783, 0]
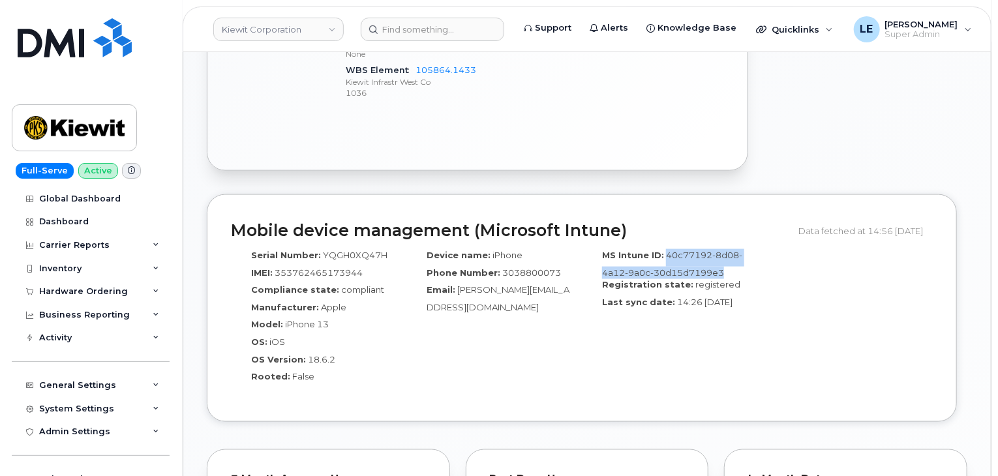
drag, startPoint x: 663, startPoint y: 266, endPoint x: 729, endPoint y: 286, distance: 69.4
click at [729, 279] on div "MS Intune ID: 40c77192-8d08-4a12-9a0c-30d15d7199e3" at bounding box center [670, 263] width 156 height 29
copy span "40c77192-8d08-4a12-9a0c-30d15d7199e3"
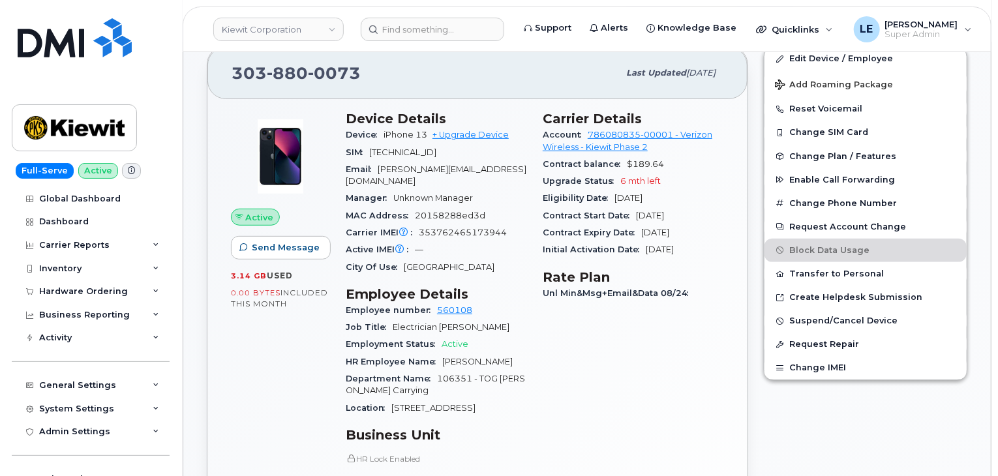
scroll to position [261, 0]
click at [414, 44] on header "Kiewit Corporation Support Alerts Knowledge Base Quicklinks Suspend / Cancel De…" at bounding box center [587, 30] width 809 height 46
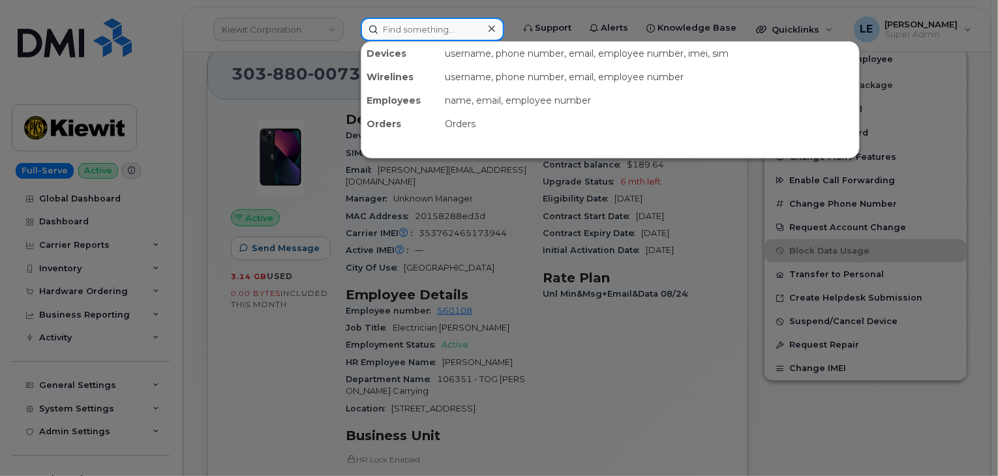
click at [422, 35] on input at bounding box center [433, 29] width 144 height 23
paste input "Arcot Ramesh"
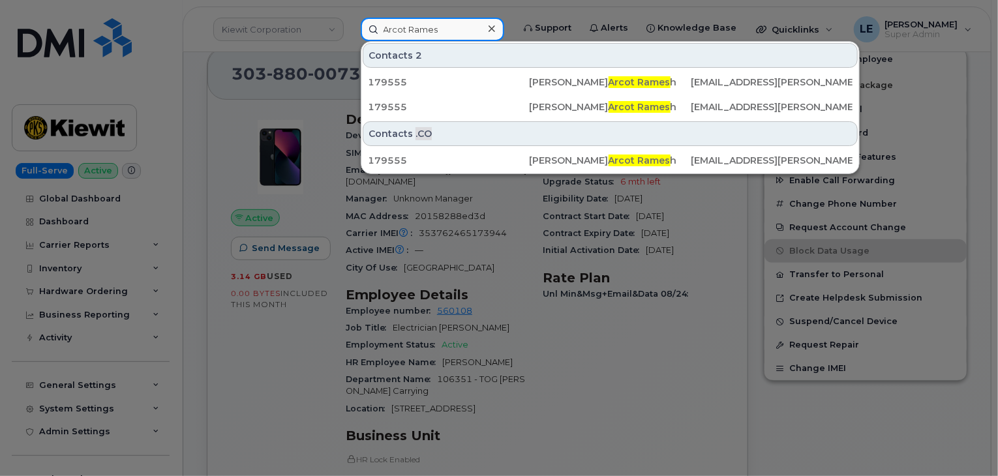
click at [449, 29] on input "Arcot Rames" at bounding box center [433, 29] width 144 height 23
click at [449, 31] on input "Arcot Rames" at bounding box center [433, 29] width 144 height 23
click at [451, 31] on input "Arcot Rames" at bounding box center [433, 29] width 144 height 23
paste input "h"
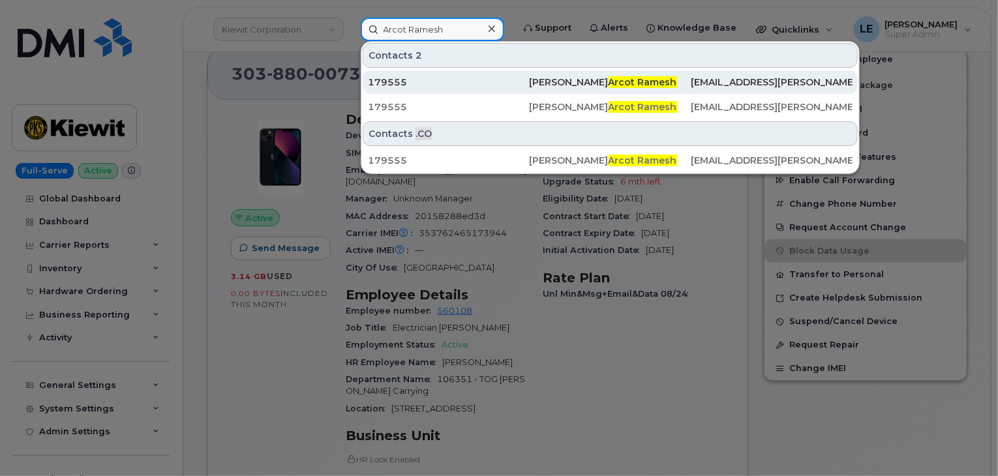
type input "Arcot Ramesh"
click at [446, 80] on div "179555" at bounding box center [449, 82] width 162 height 13
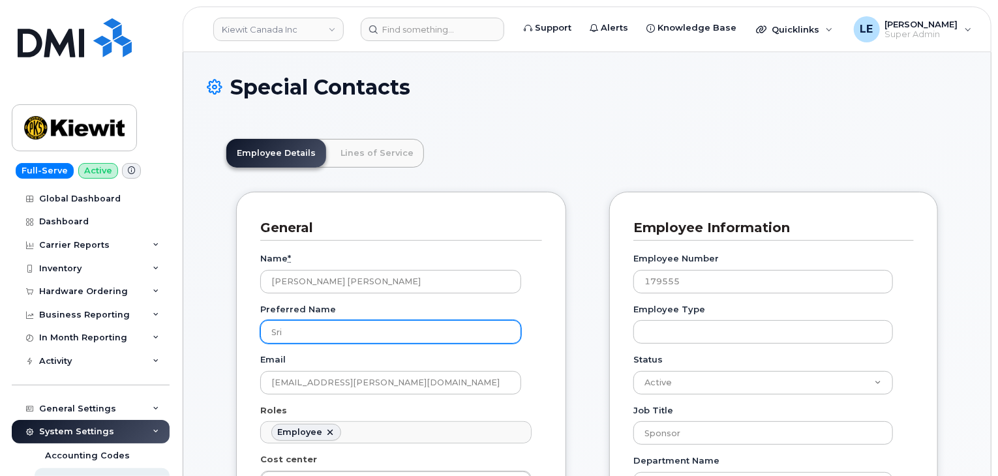
scroll to position [65, 0]
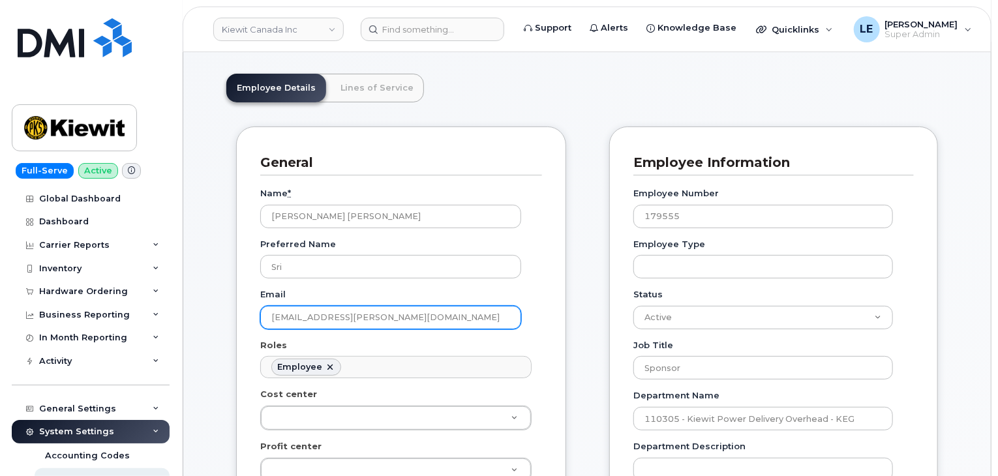
drag, startPoint x: 410, startPoint y: 318, endPoint x: 207, endPoint y: 320, distance: 202.9
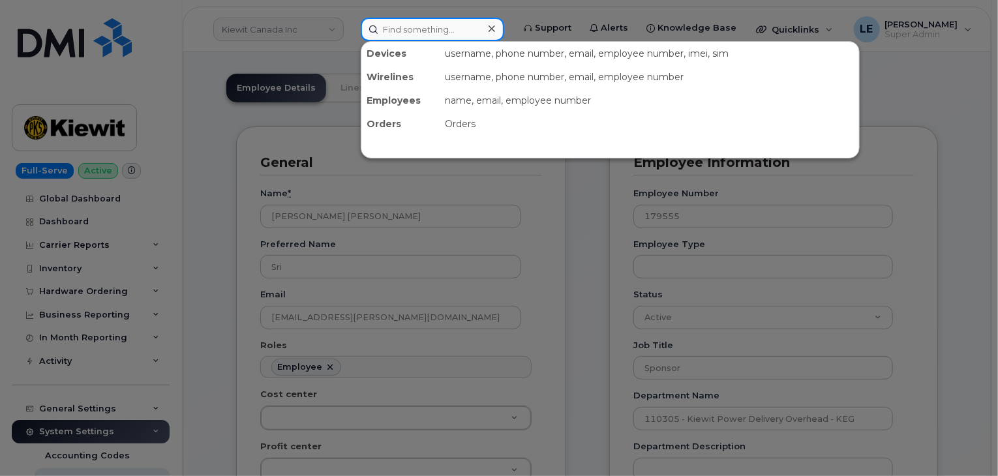
click at [416, 22] on input at bounding box center [433, 29] width 144 height 23
paste input "[EMAIL_ADDRESS][PERSON_NAME][DOMAIN_NAME]"
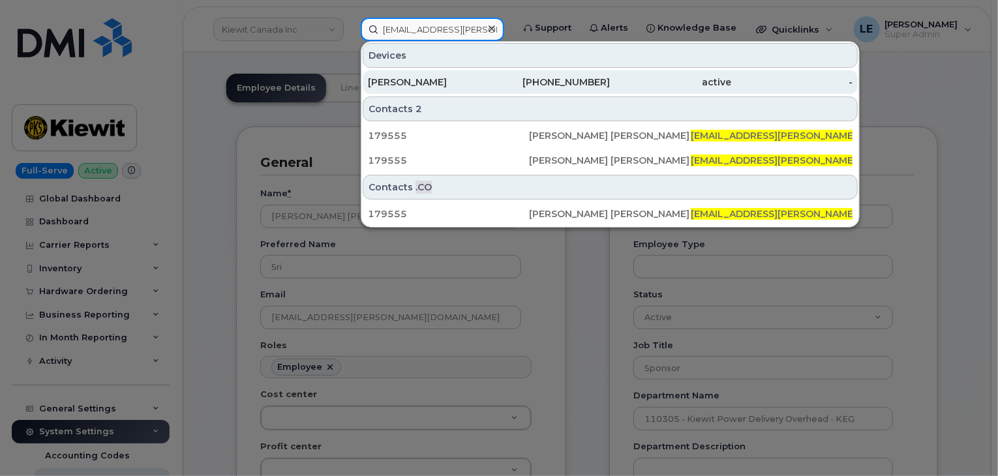
type input "[EMAIL_ADDRESS][PERSON_NAME][DOMAIN_NAME]"
click at [462, 79] on div "[PERSON_NAME]" at bounding box center [428, 82] width 121 height 13
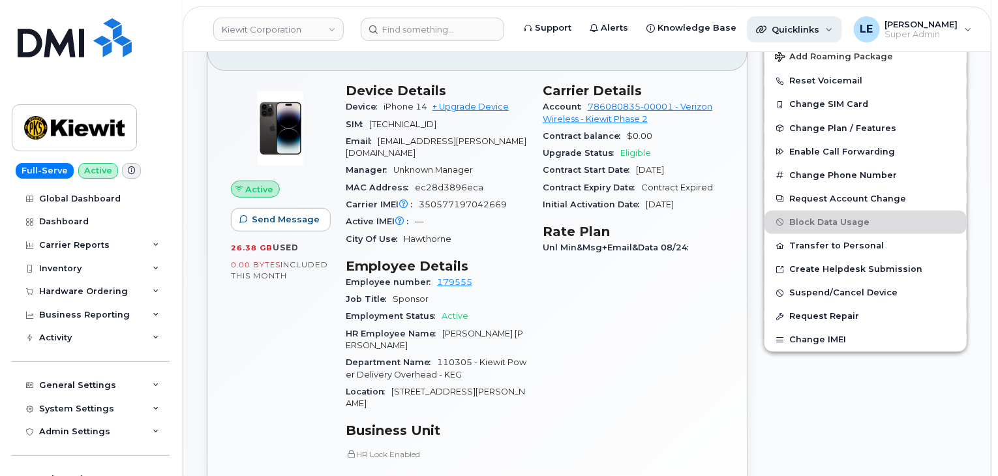
scroll to position [261, 0]
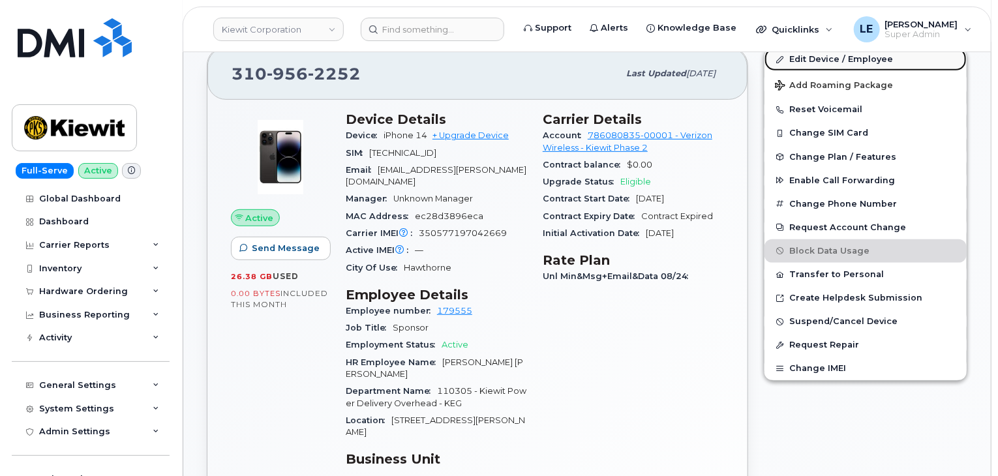
click at [810, 55] on link "Edit Device / Employee" at bounding box center [866, 59] width 202 height 23
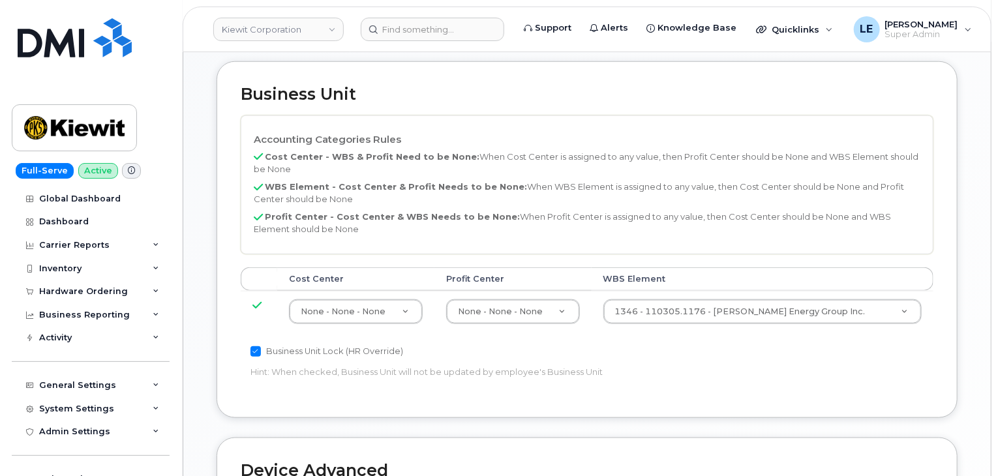
scroll to position [718, 0]
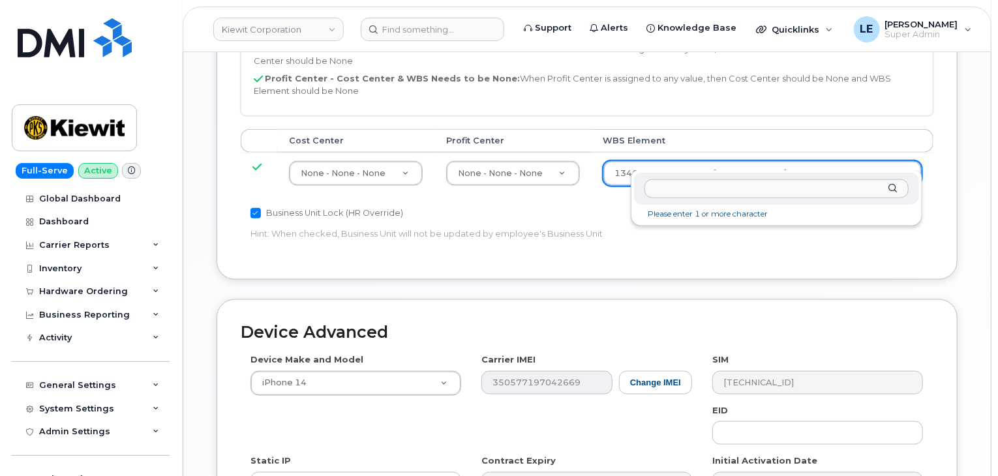
click at [717, 187] on input "text" at bounding box center [777, 188] width 264 height 19
type input "106352.1431"
type input "35263931"
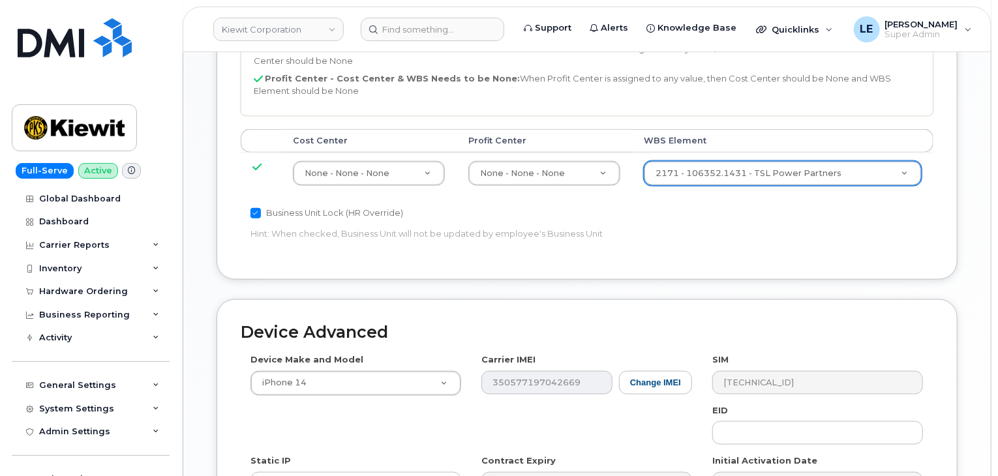
click at [739, 199] on div "Accounting Categories Rules Cost Center - WBS & Profit Need to be None: When Co…" at bounding box center [587, 116] width 693 height 279
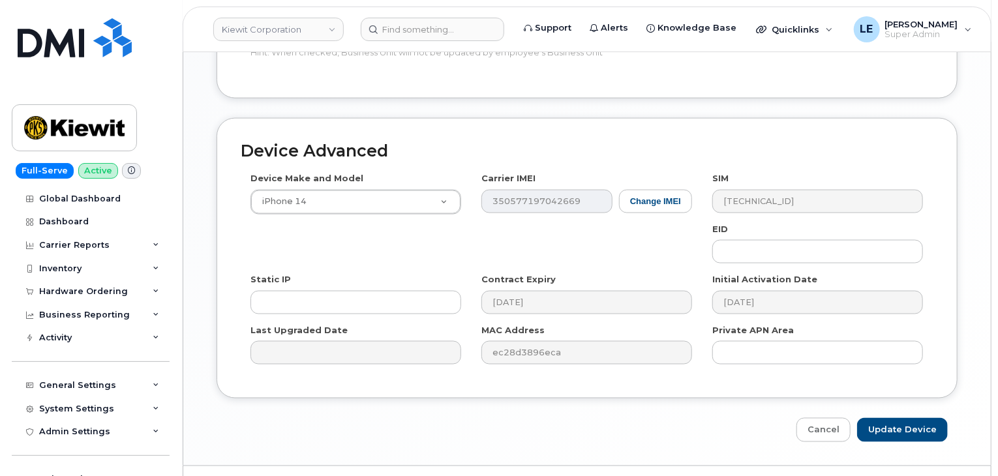
scroll to position [915, 0]
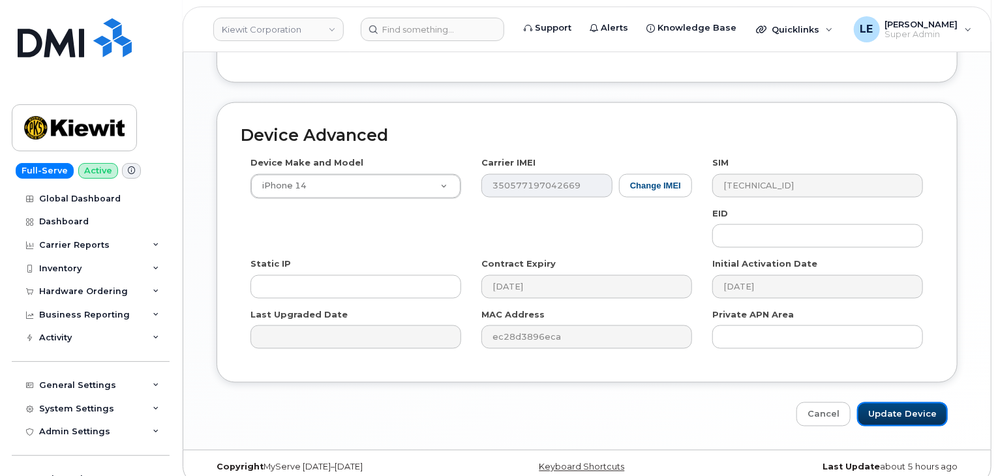
click at [936, 403] on input "Update Device" at bounding box center [902, 415] width 91 height 24
type input "Saving..."
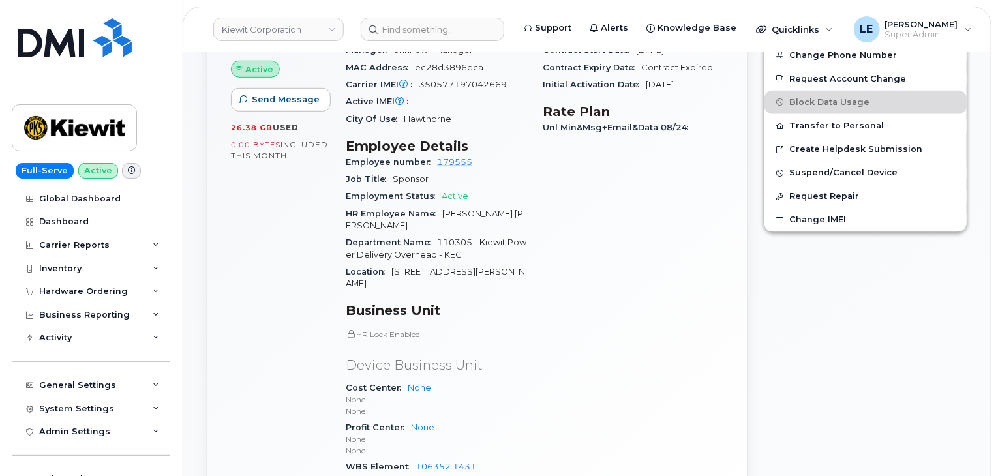
scroll to position [522, 0]
